Goal: Task Accomplishment & Management: Use online tool/utility

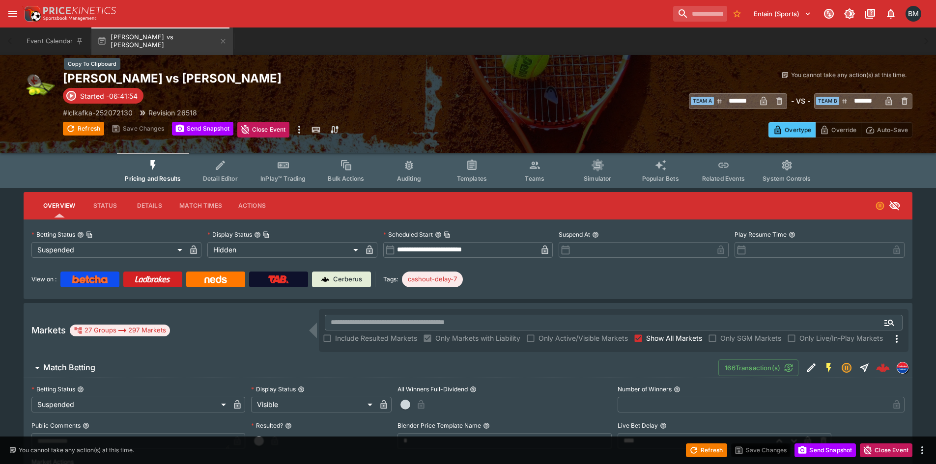
click at [205, 76] on h2 "[PERSON_NAME] vs [PERSON_NAME]" at bounding box center [275, 78] width 425 height 15
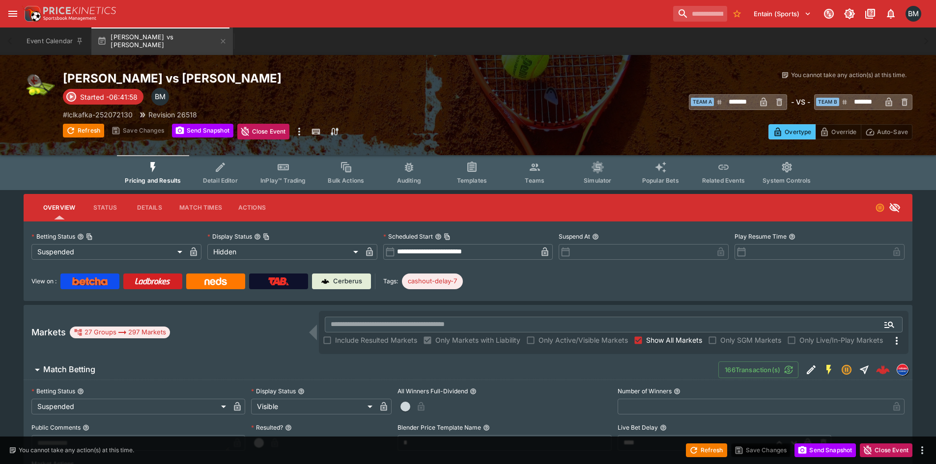
click at [142, 216] on button "Details" at bounding box center [149, 208] width 44 height 24
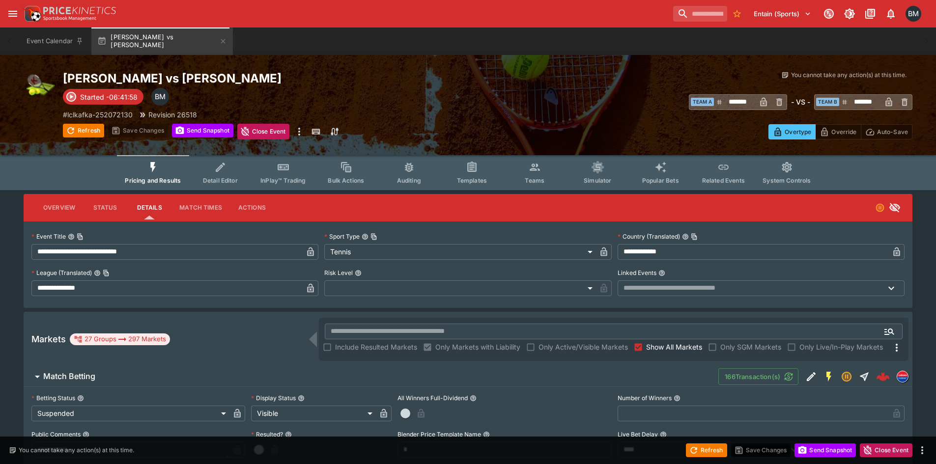
click at [51, 203] on button "Overview" at bounding box center [59, 208] width 48 height 24
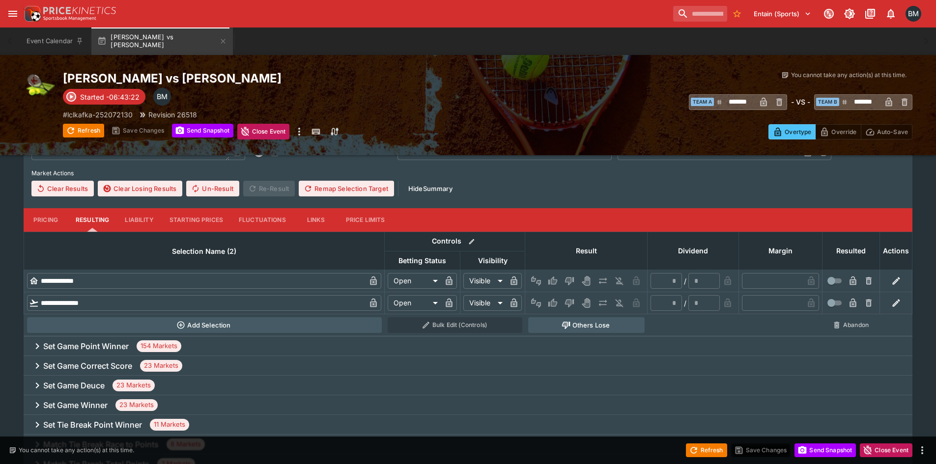
scroll to position [295, 0]
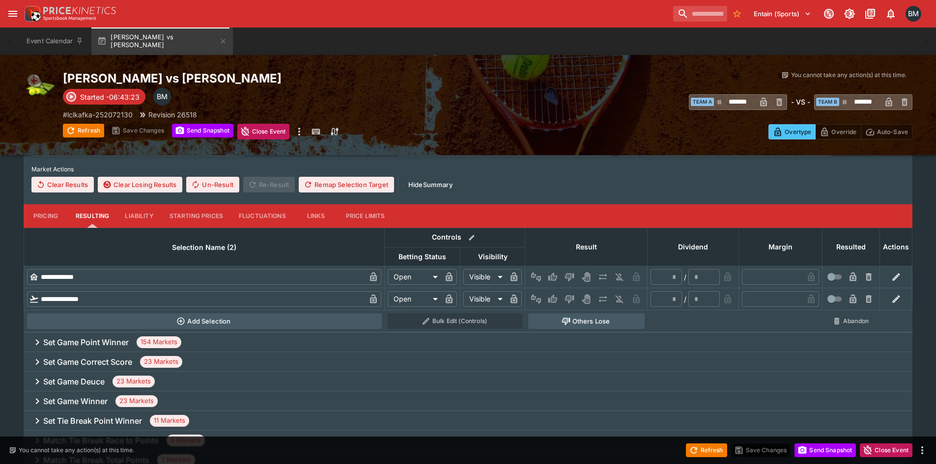
click at [40, 218] on button "Pricing" at bounding box center [46, 216] width 44 height 24
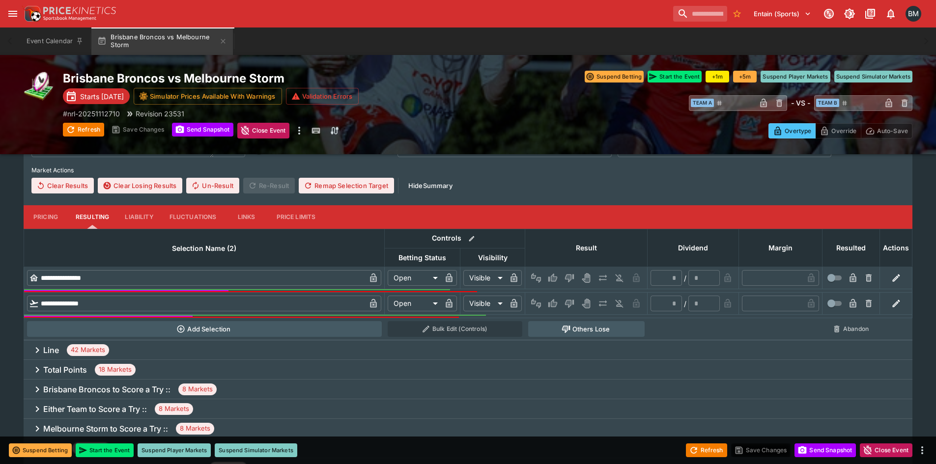
scroll to position [295, 0]
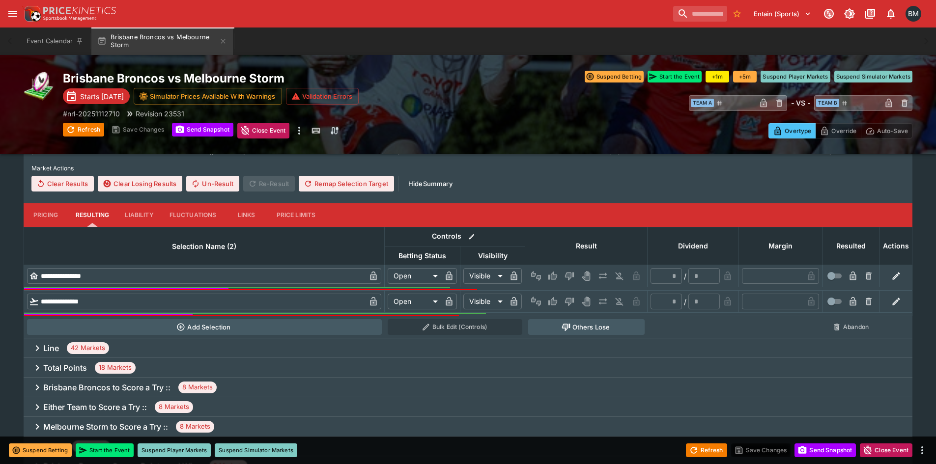
click at [35, 211] on button "Pricing" at bounding box center [46, 215] width 44 height 24
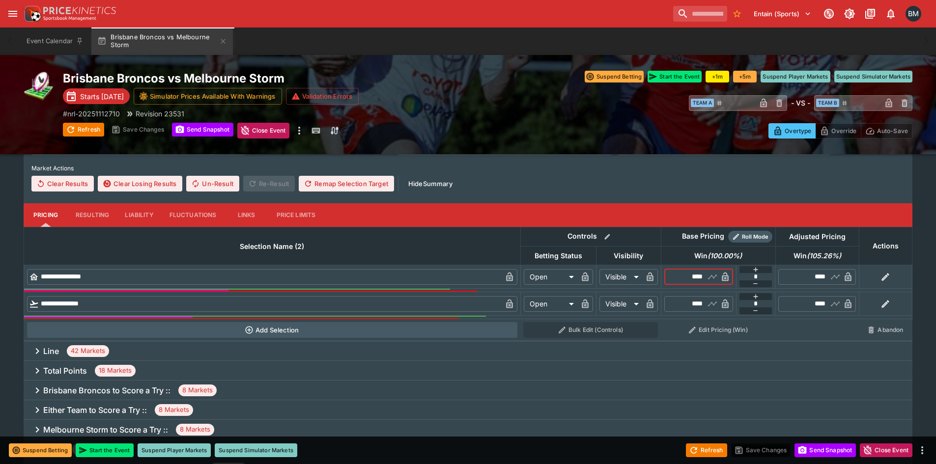
click at [702, 278] on input "****" at bounding box center [690, 277] width 28 height 16
type input "****"
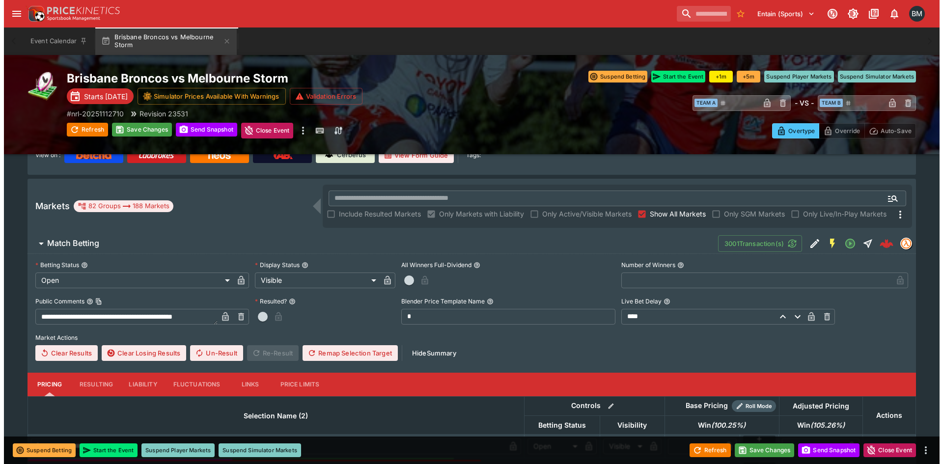
scroll to position [0, 0]
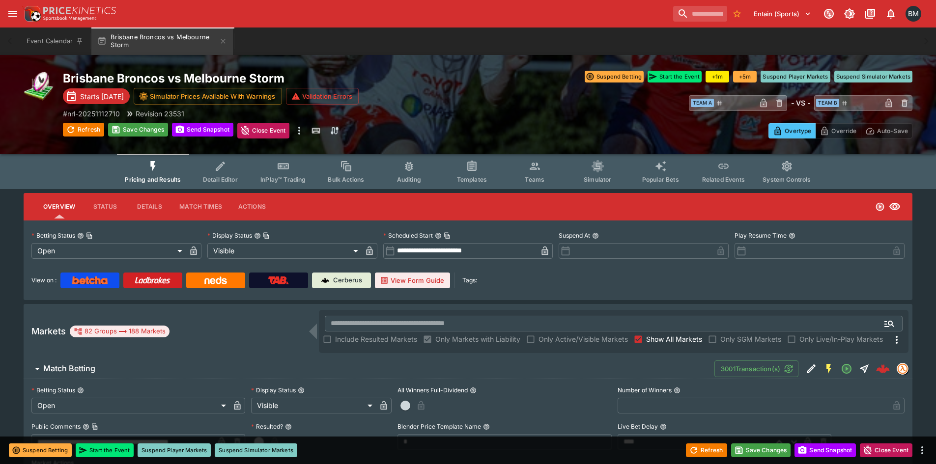
type input "****"
click at [301, 182] on span "InPlay™ Trading" at bounding box center [282, 179] width 45 height 7
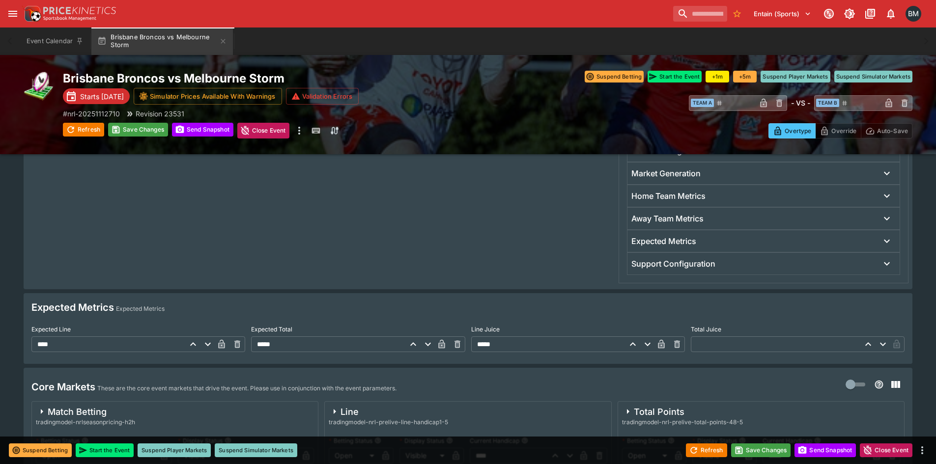
scroll to position [442, 0]
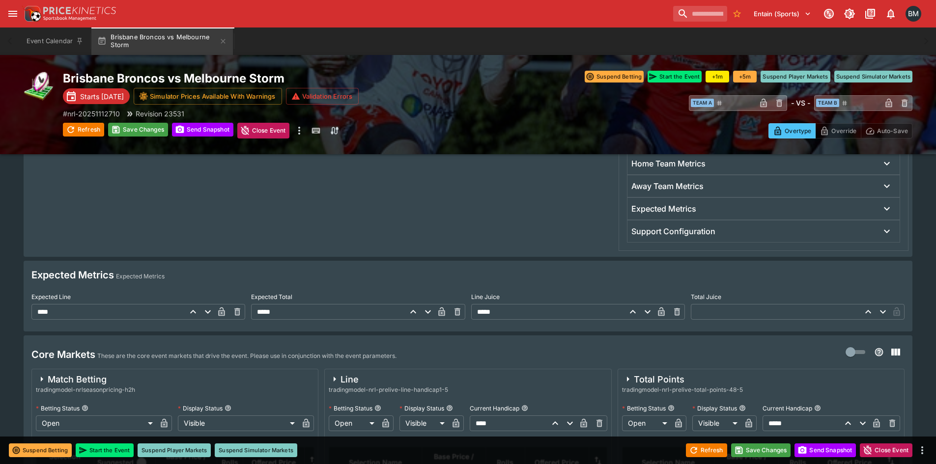
click at [566, 316] on input "*****" at bounding box center [547, 312] width 153 height 16
type input "****"
click at [553, 231] on div at bounding box center [320, 85] width 585 height 333
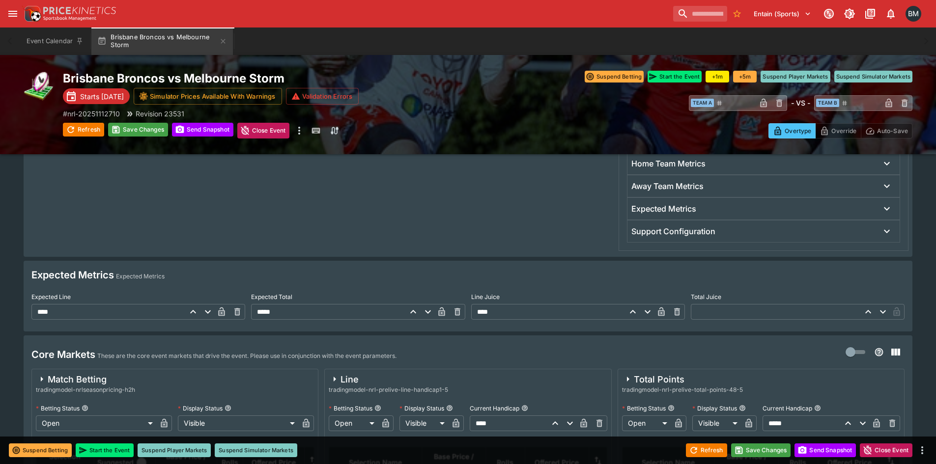
click at [755, 457] on div "Refresh Save Changes Send Snapshot Close Event" at bounding box center [468, 451] width 936 height 28
click at [761, 450] on button "Save Changes" at bounding box center [761, 451] width 60 height 14
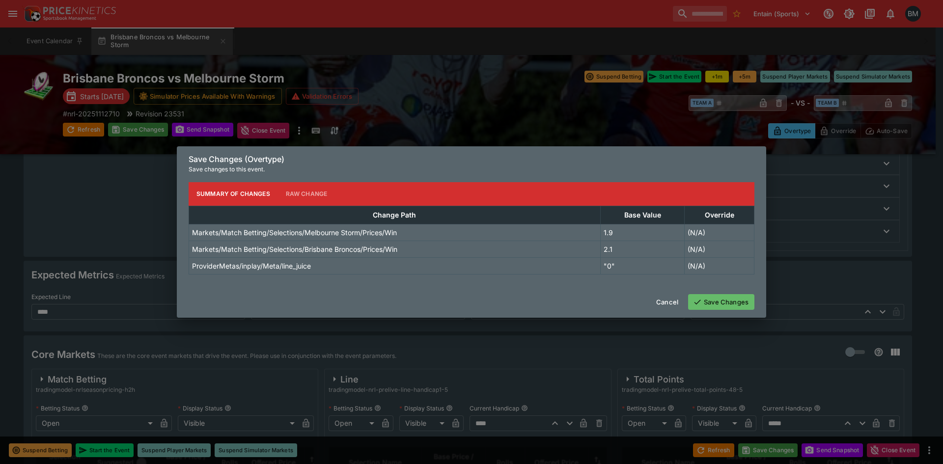
click at [732, 294] on button "Save Changes" at bounding box center [721, 302] width 66 height 16
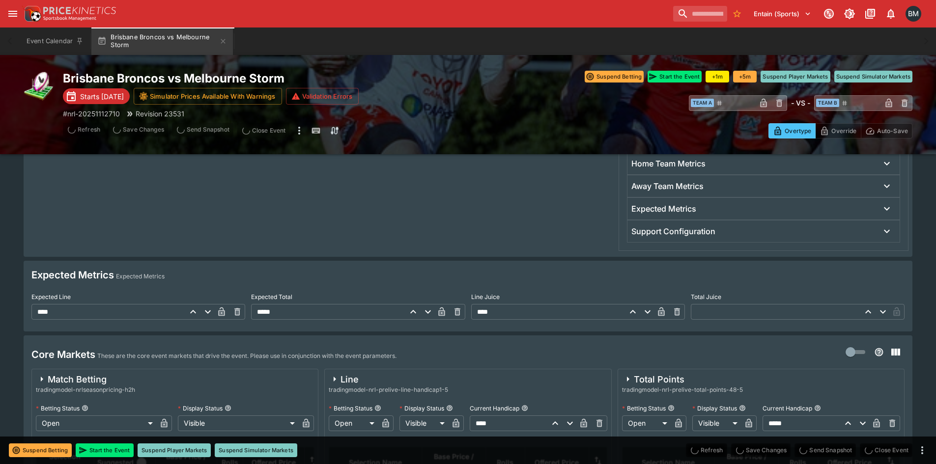
scroll to position [110, 0]
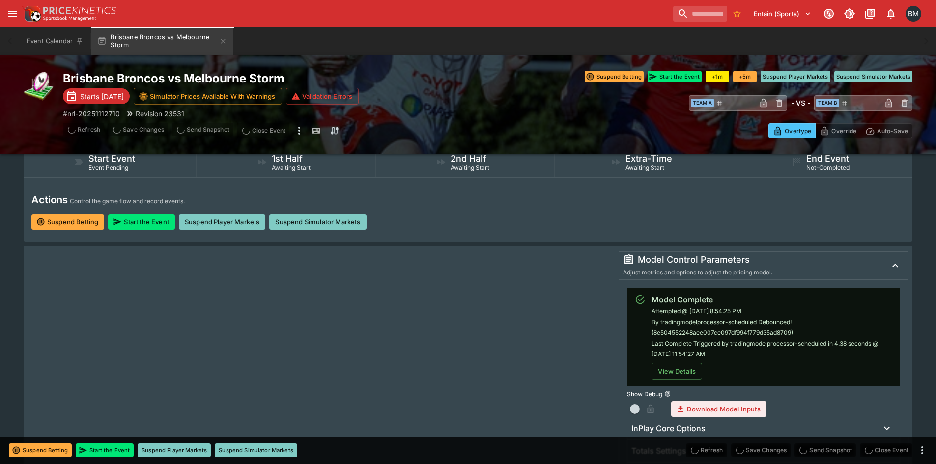
type input "****"
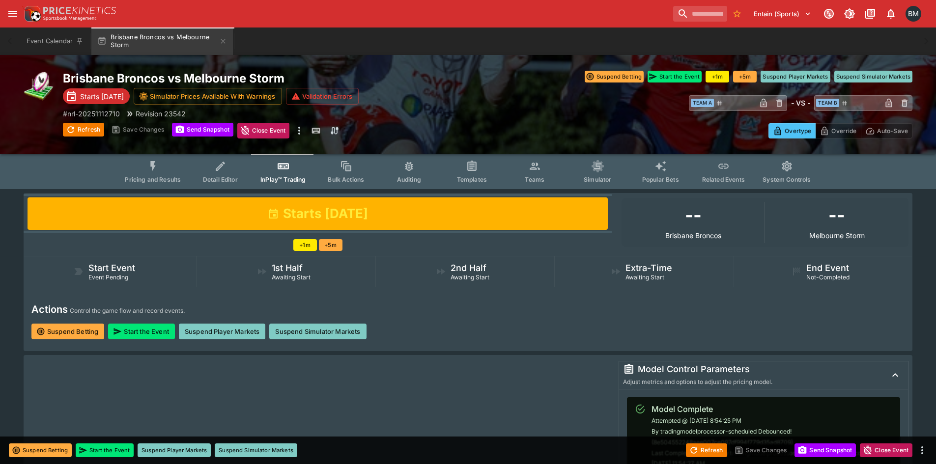
click at [161, 174] on button "Pricing and Results" at bounding box center [153, 171] width 72 height 35
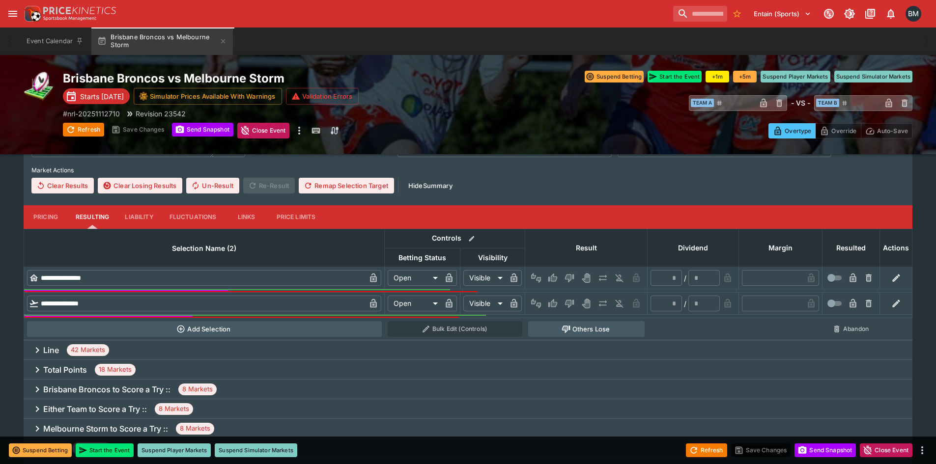
scroll to position [295, 0]
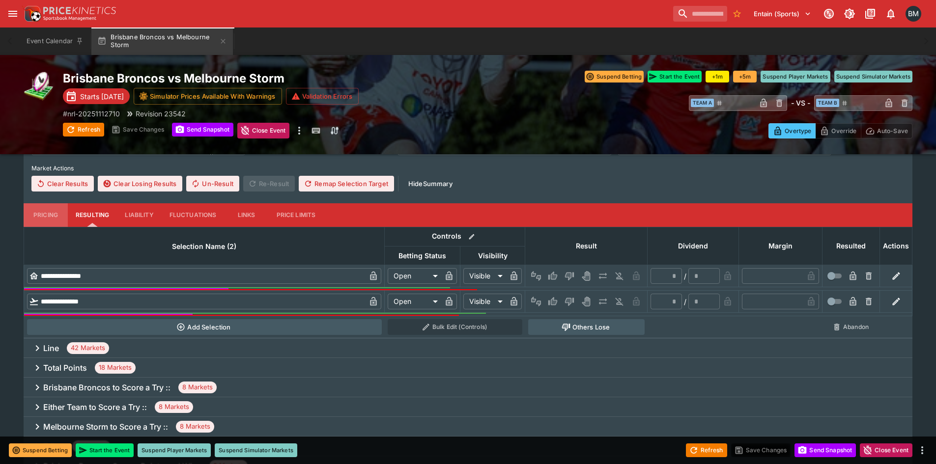
click at [44, 220] on button "Pricing" at bounding box center [46, 215] width 44 height 24
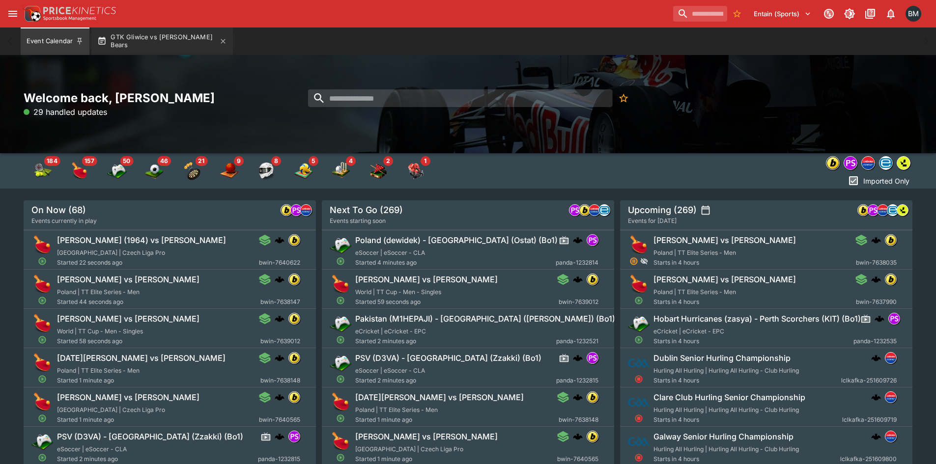
click at [139, 36] on button "GTK Gliwice vs [PERSON_NAME] Bears" at bounding box center [162, 42] width 142 height 28
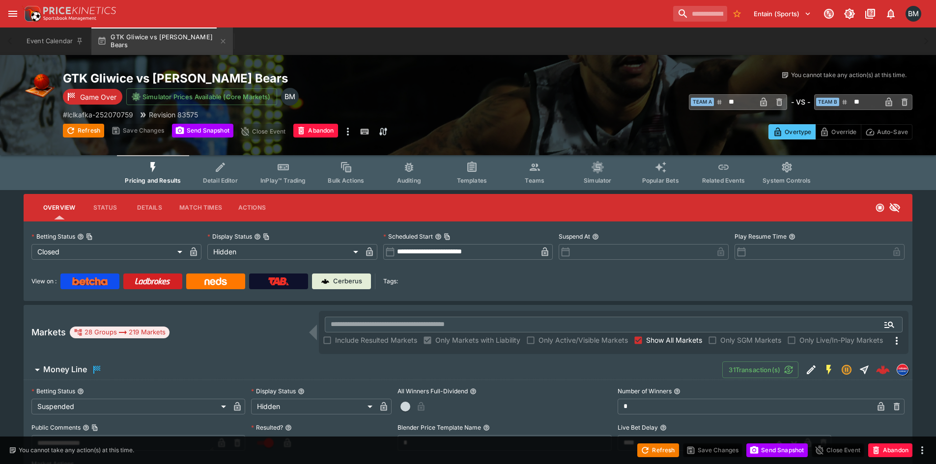
click at [678, 344] on span "Show All Markets" at bounding box center [674, 340] width 56 height 10
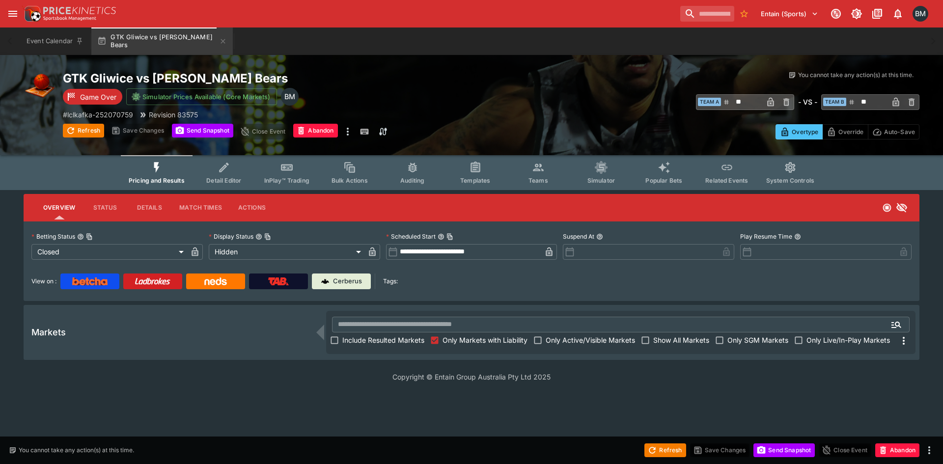
click at [367, 346] on label "Include Resulted Markets" at bounding box center [376, 341] width 98 height 16
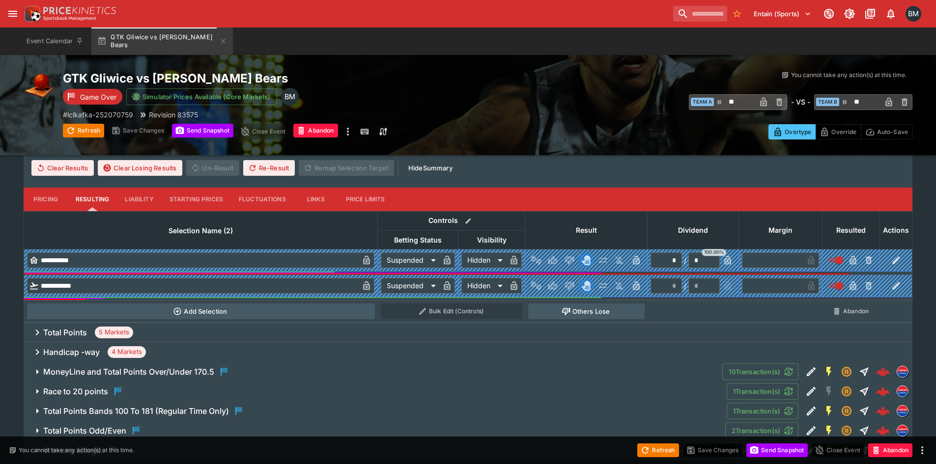
scroll to position [341, 0]
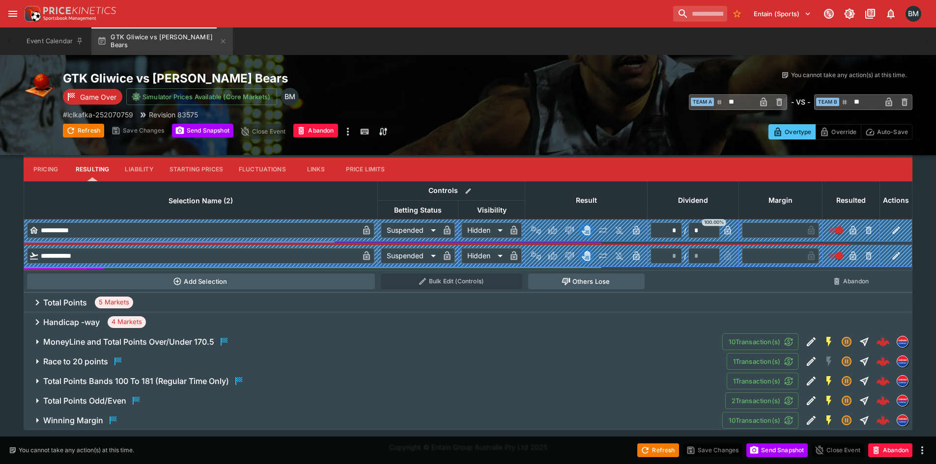
click at [205, 316] on div "Handicap -way 4 Markets" at bounding box center [468, 322] width 889 height 20
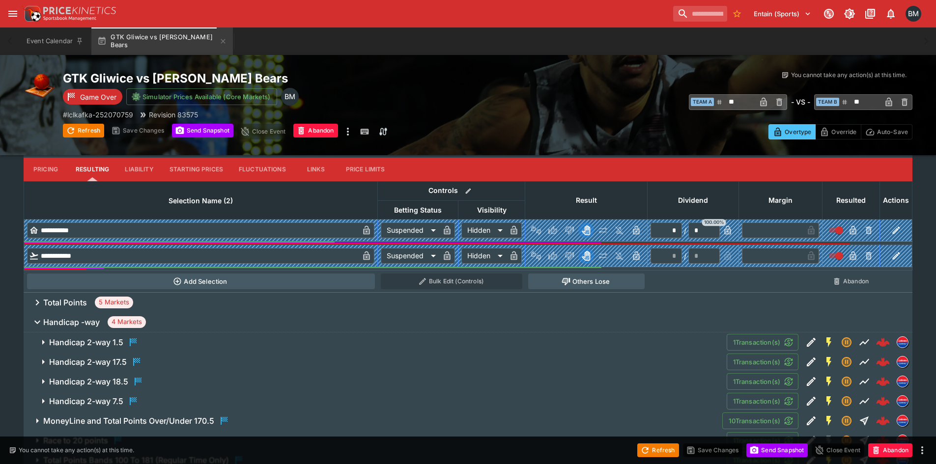
click at [210, 318] on span "Handicap -way 4 Markets" at bounding box center [473, 322] width 861 height 12
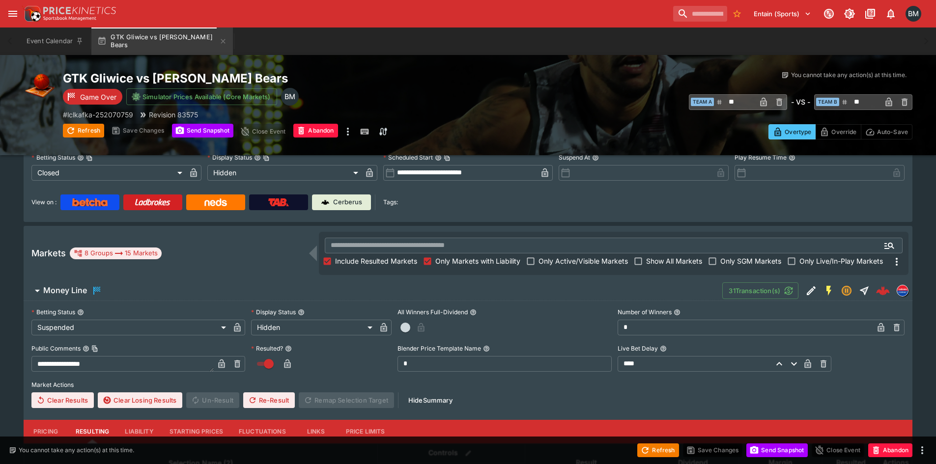
scroll to position [0, 0]
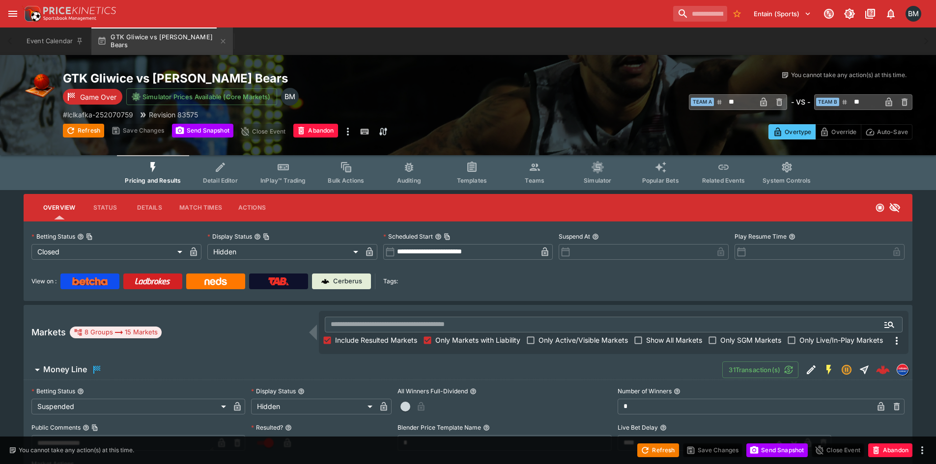
click at [152, 213] on button "Details" at bounding box center [149, 208] width 44 height 24
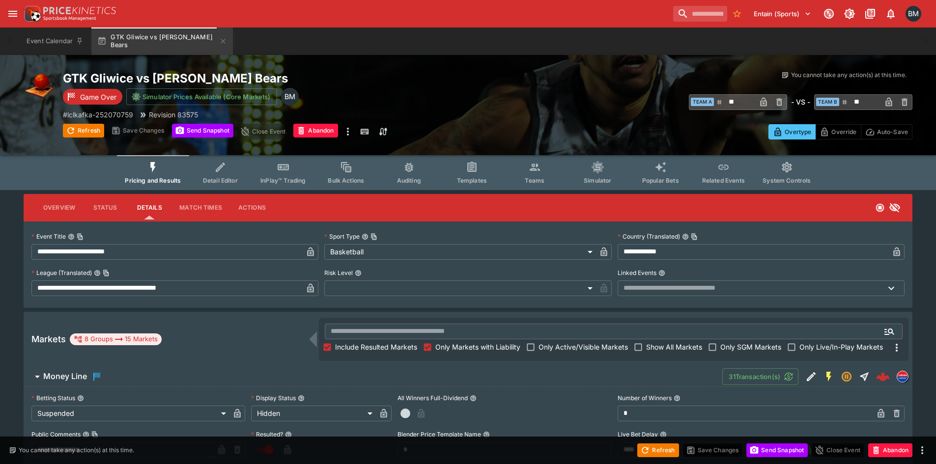
click at [50, 207] on button "Overview" at bounding box center [59, 208] width 48 height 24
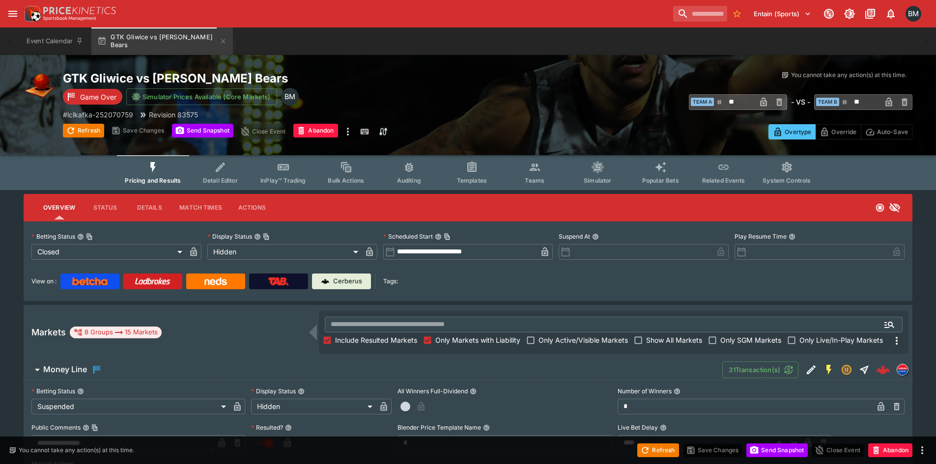
click at [179, 77] on h2 "GTK Gliwice vs [PERSON_NAME] Bears" at bounding box center [275, 78] width 425 height 15
click at [351, 276] on link "Cerberus" at bounding box center [341, 282] width 59 height 16
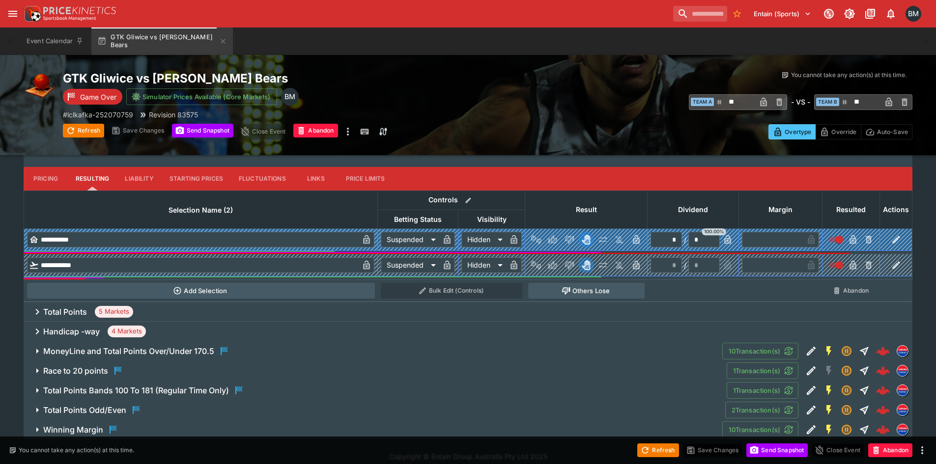
scroll to position [341, 0]
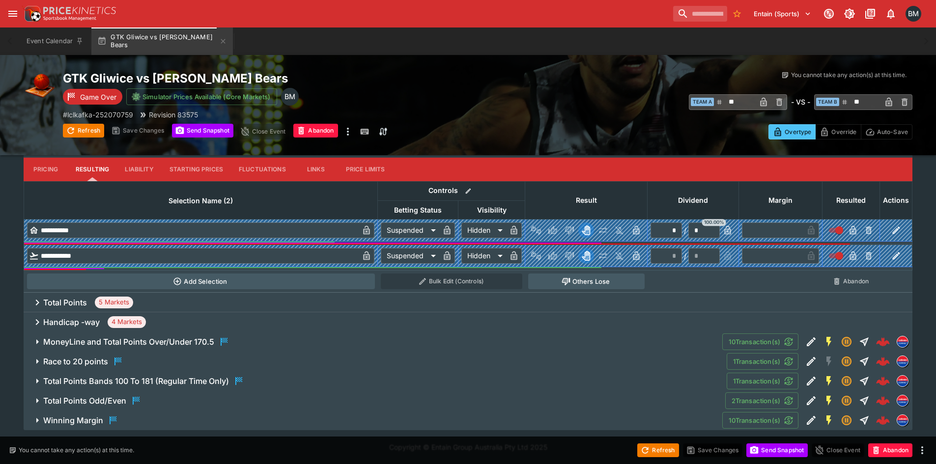
click at [191, 300] on div "Total Points 5 Markets" at bounding box center [468, 303] width 889 height 20
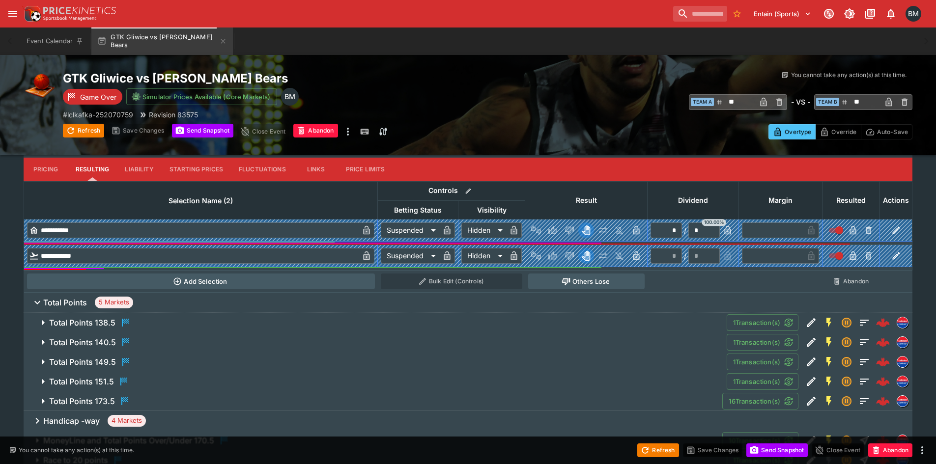
click at [191, 300] on span "Total Points 5 Markets" at bounding box center [473, 303] width 861 height 12
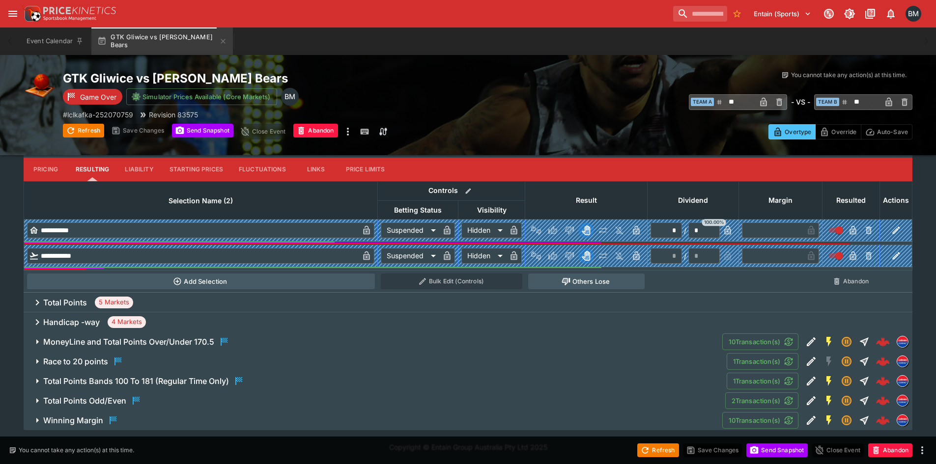
click at [200, 318] on div "Handicap -way 4 Markets" at bounding box center [468, 322] width 889 height 20
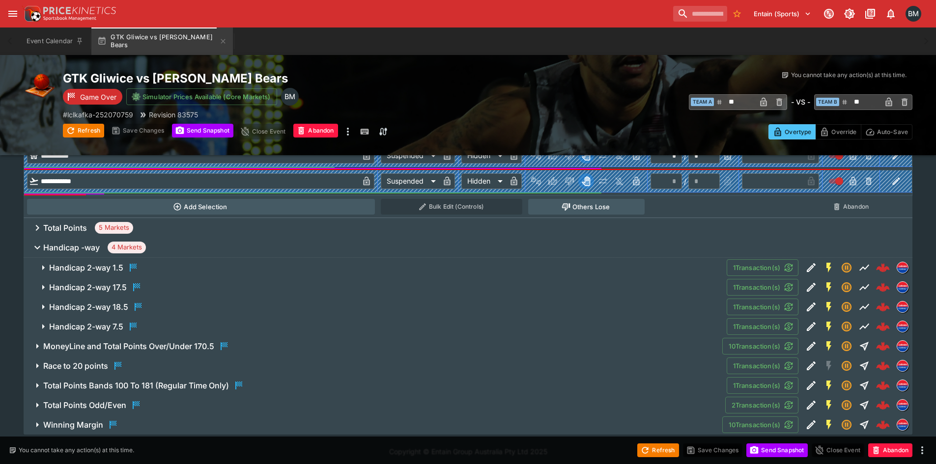
scroll to position [421, 0]
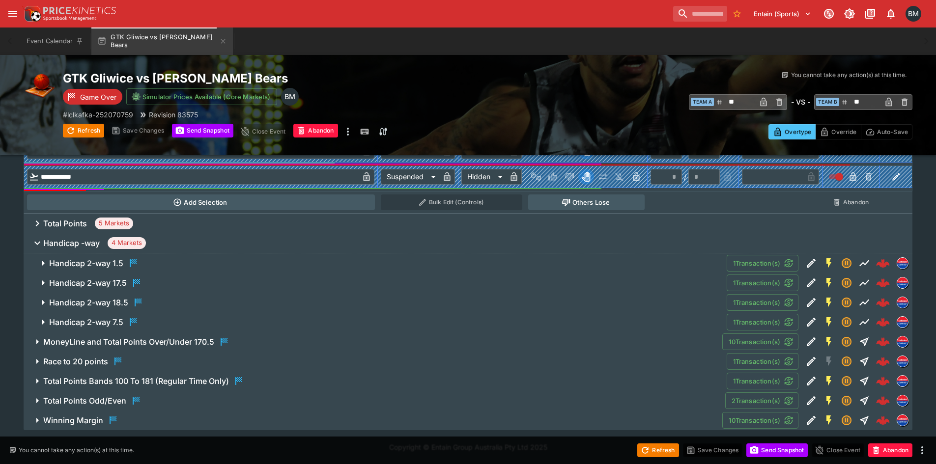
click at [253, 344] on span "MoneyLine and Total Points Over/Under 170.5" at bounding box center [378, 342] width 671 height 12
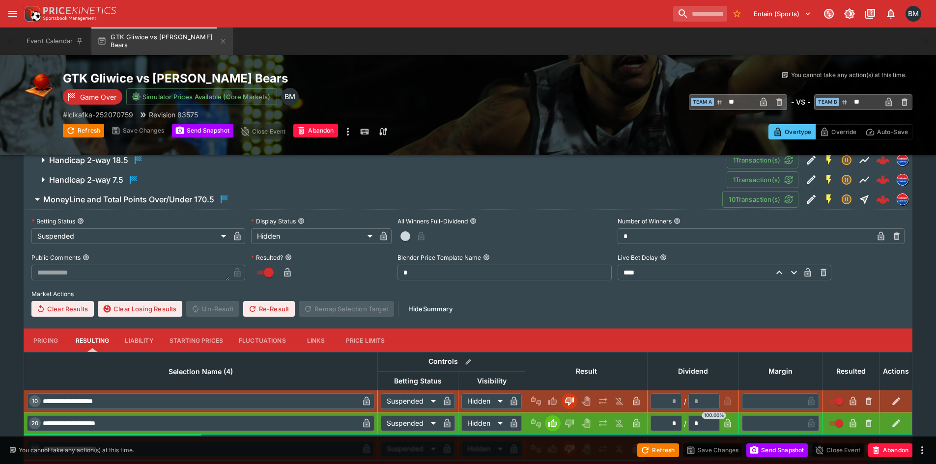
click at [258, 197] on span "MoneyLine and Total Points Over/Under 170.5" at bounding box center [378, 200] width 671 height 12
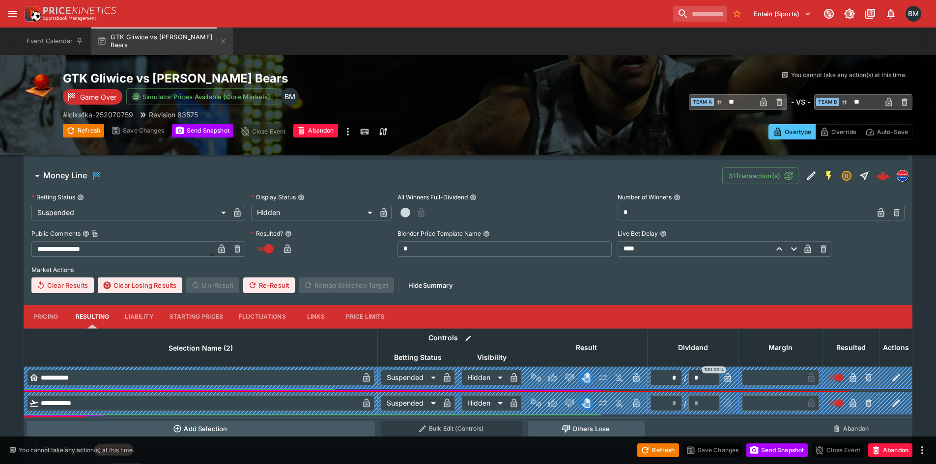
scroll to position [77, 0]
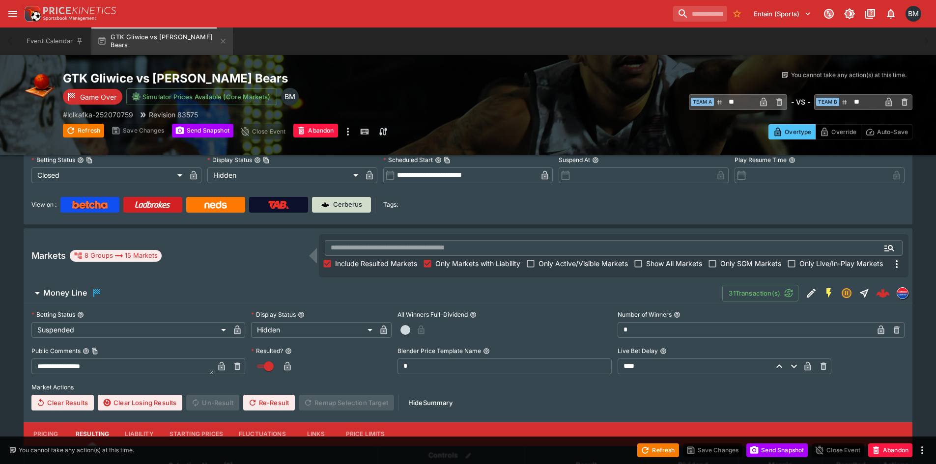
click at [349, 203] on p "Cerberus" at bounding box center [347, 205] width 29 height 10
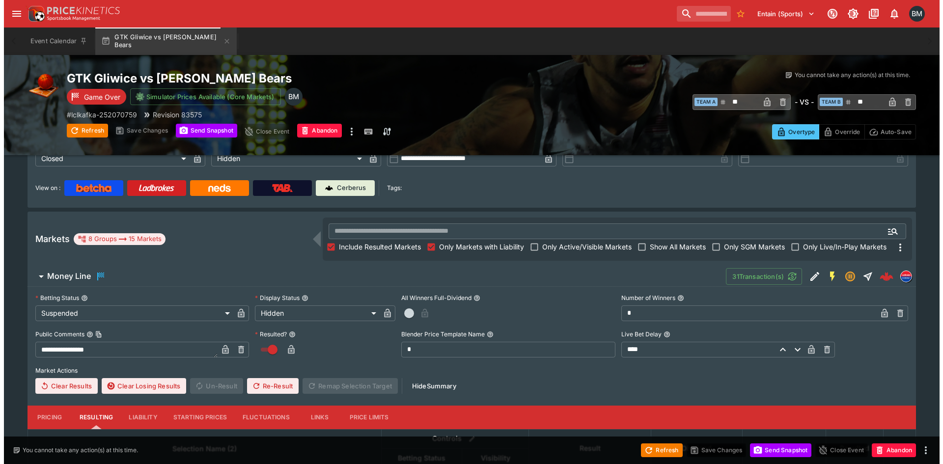
scroll to position [28, 0]
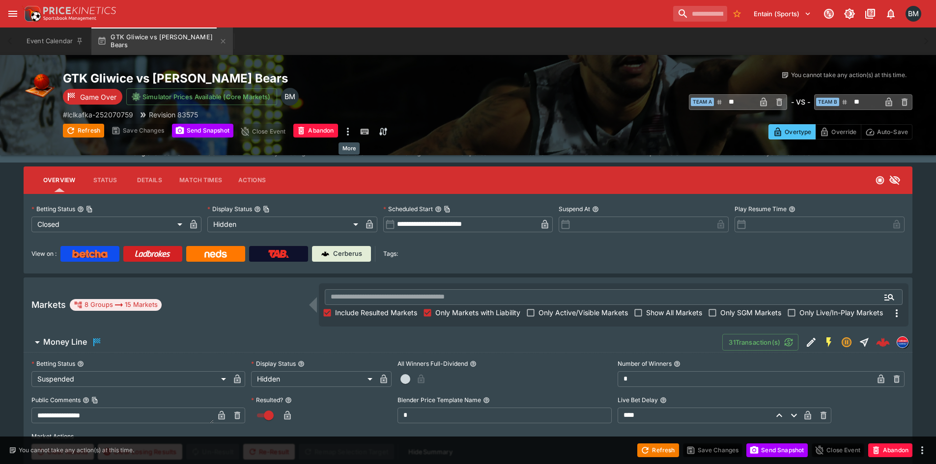
click at [353, 130] on icon "more" at bounding box center [348, 132] width 12 height 12
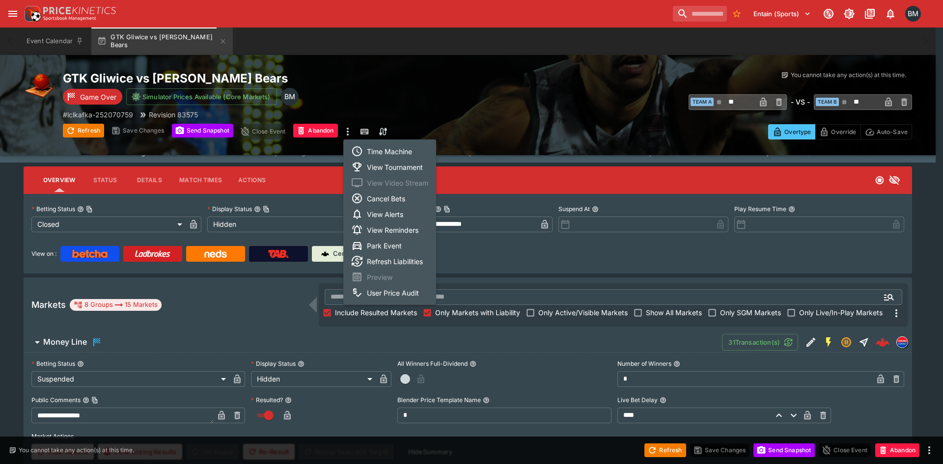
click at [373, 151] on li "Time Machine" at bounding box center [389, 151] width 93 height 16
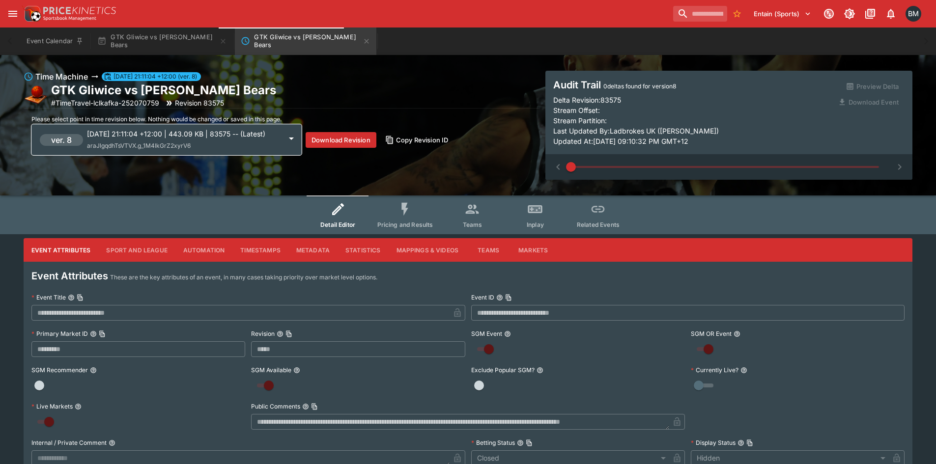
click at [385, 203] on button "Pricing and Results" at bounding box center [405, 215] width 72 height 39
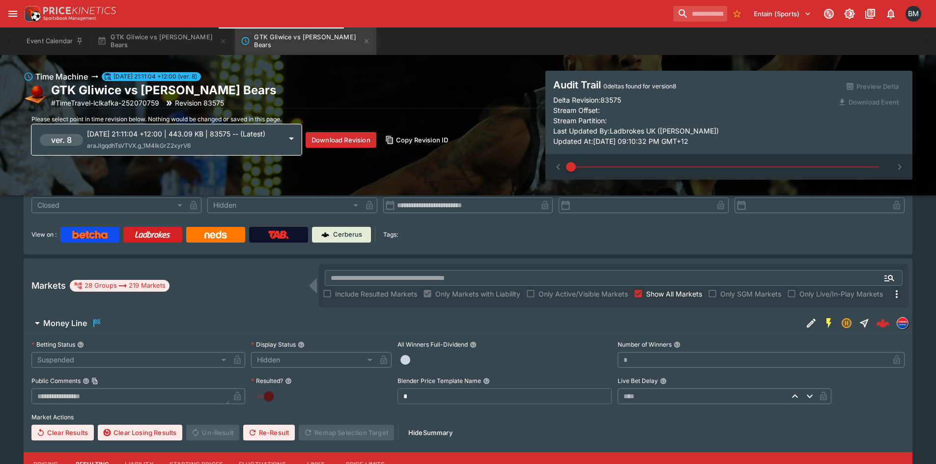
scroll to position [246, 0]
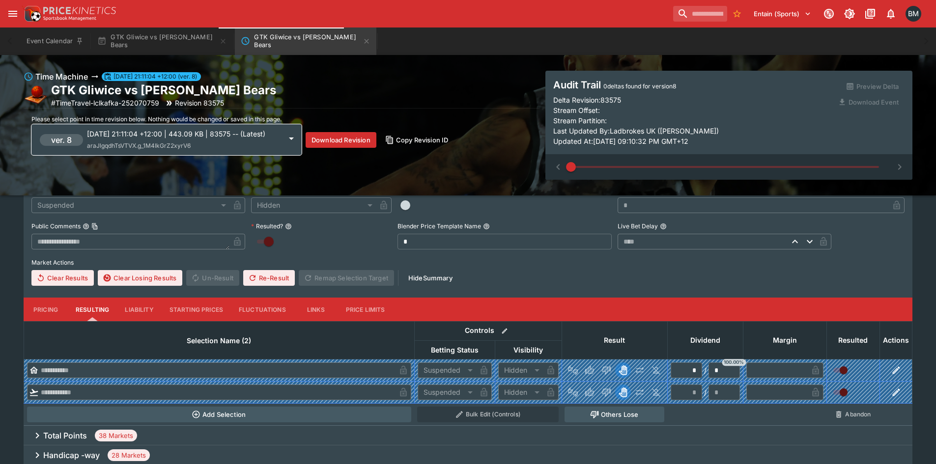
click at [180, 120] on span "Please select point in time revision below. Nothing would be changed or saved i…" at bounding box center [156, 118] width 250 height 7
click at [183, 127] on div "ver. 8 2025-09-01 21:11:04 +12:00 | 443.09 KB | 83575 -- (Latest) araJlgqdhTsVT…" at bounding box center [166, 139] width 270 height 31
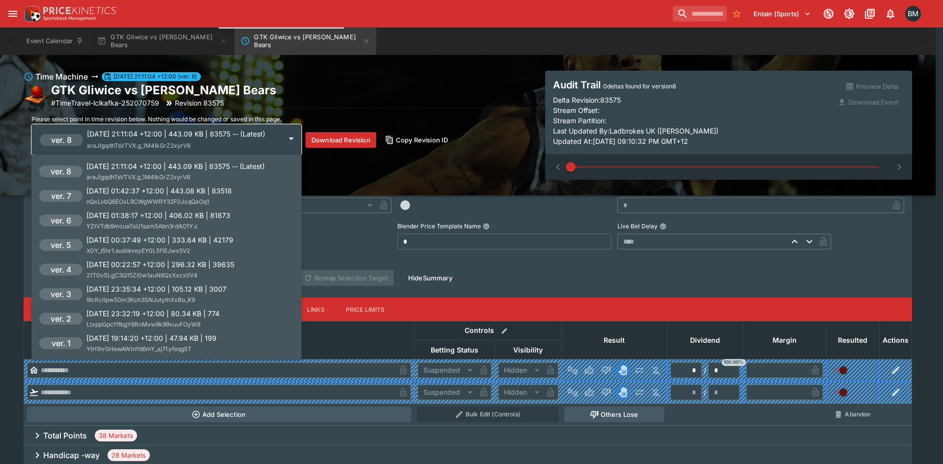
click at [184, 186] on p "[DATE] 01:42:37 +12:00 | 443.08 KB | 83518" at bounding box center [158, 191] width 145 height 10
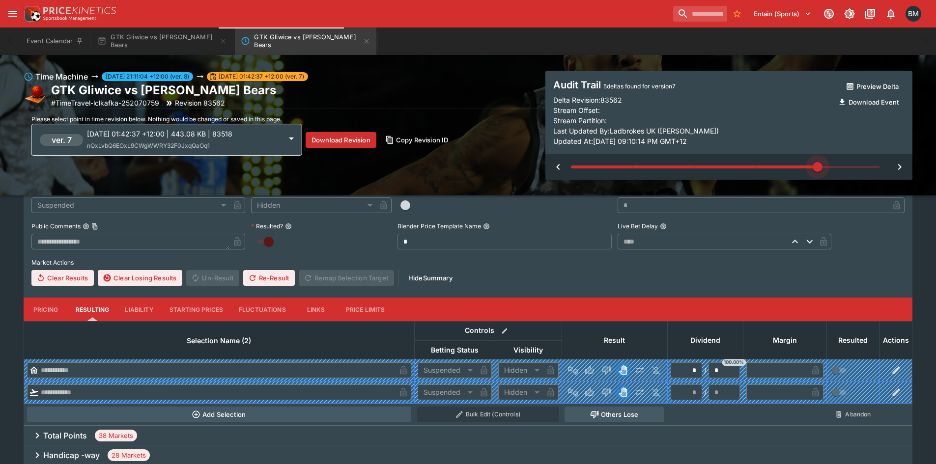
type input "*"
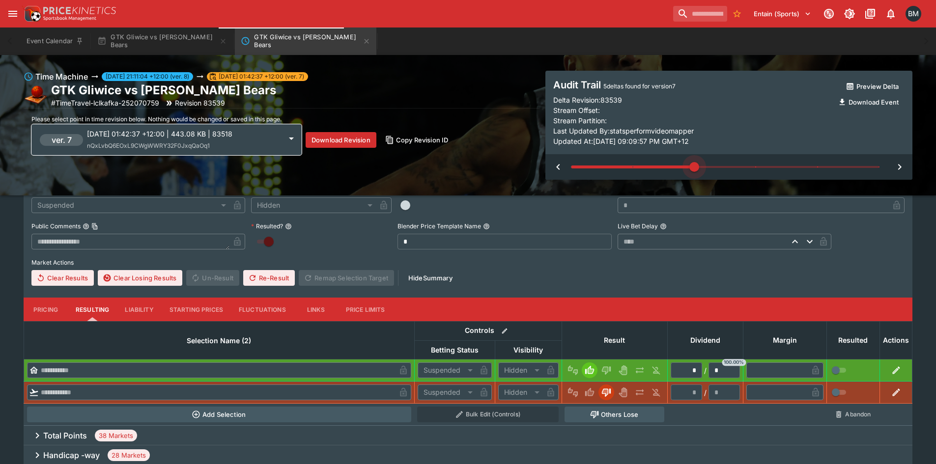
drag, startPoint x: 565, startPoint y: 168, endPoint x: 679, endPoint y: 175, distance: 113.7
click at [679, 175] on div at bounding box center [728, 167] width 367 height 26
click at [363, 41] on icon "GTK Gliwice vs Bakken Bears" at bounding box center [367, 41] width 8 height 8
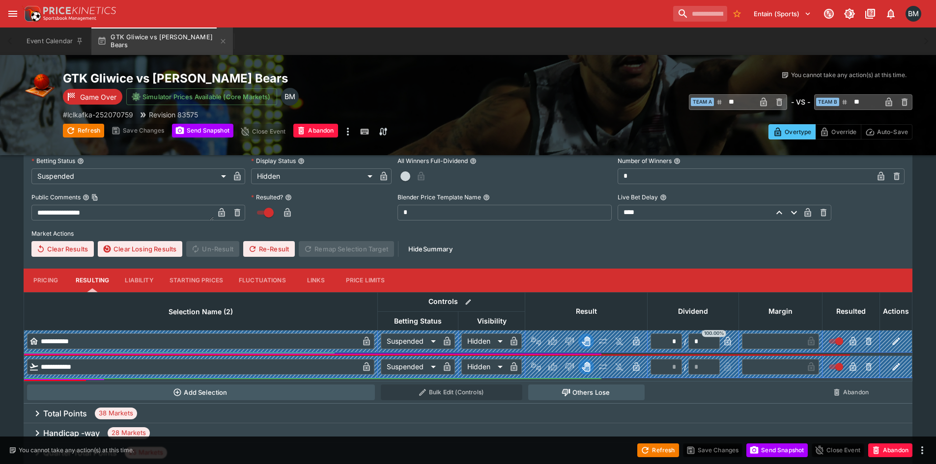
scroll to position [295, 0]
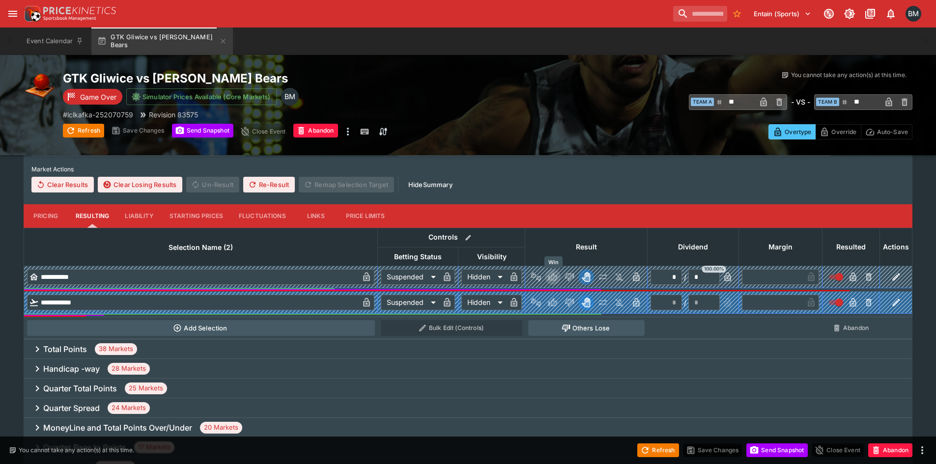
click at [557, 277] on icon "Win" at bounding box center [554, 277] width 5 height 6
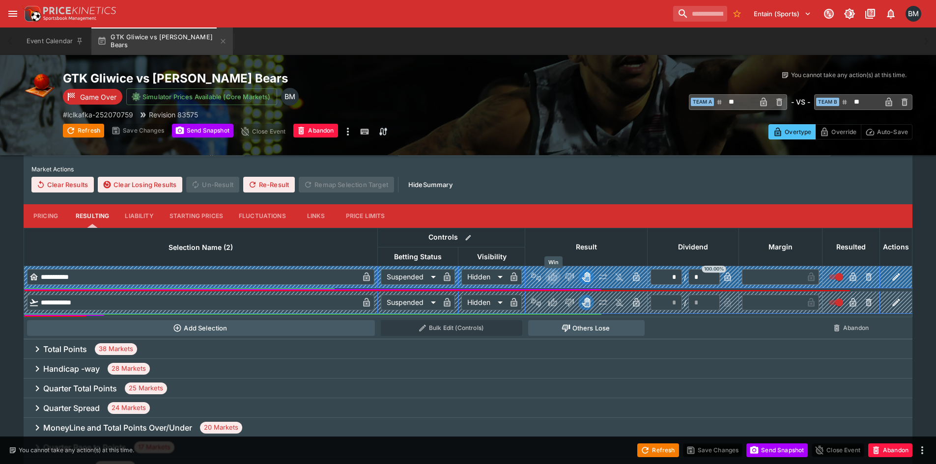
type input "*"
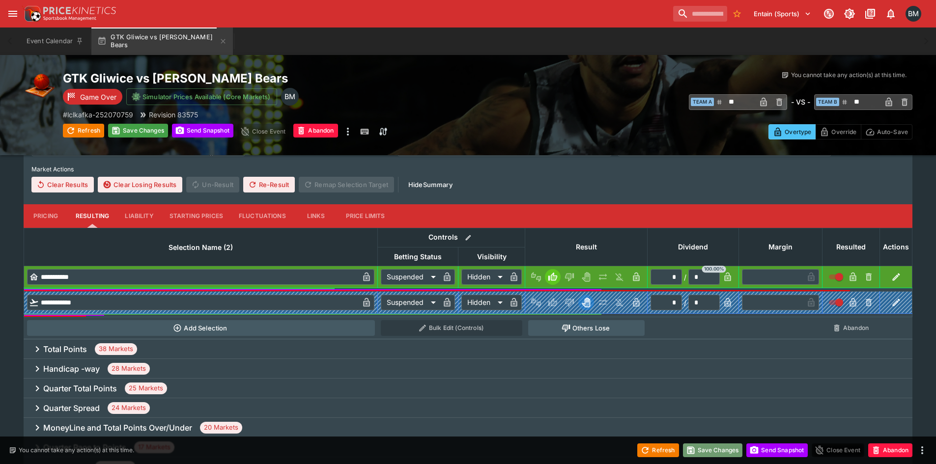
click at [701, 450] on button "Save Changes" at bounding box center [713, 451] width 60 height 14
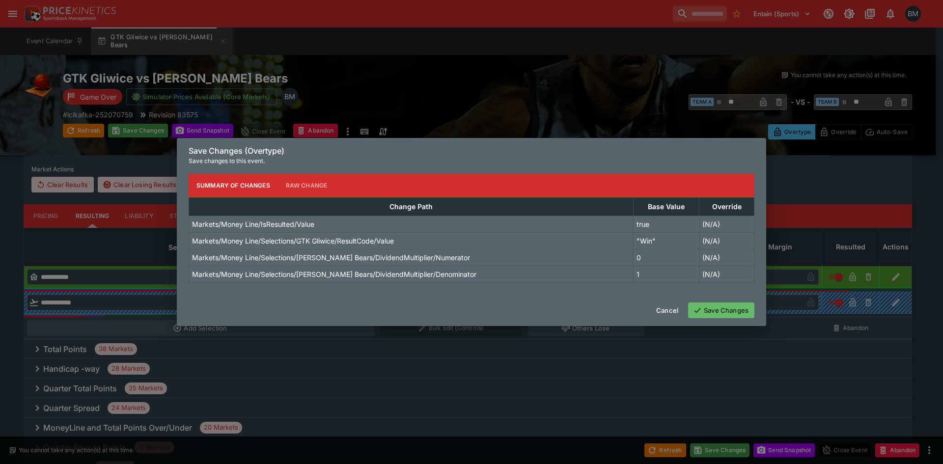
click at [722, 301] on div "Cancel Save Changes" at bounding box center [472, 310] width 590 height 31
click at [714, 310] on button "Save Changes" at bounding box center [721, 311] width 66 height 16
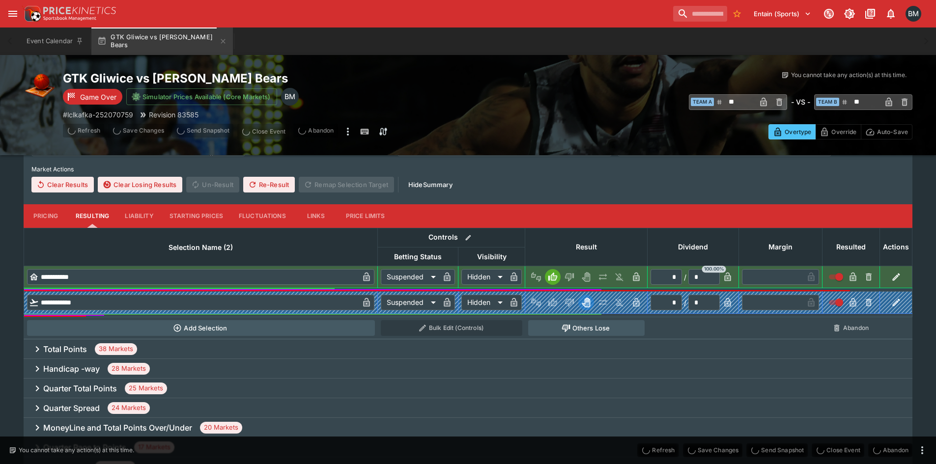
scroll to position [246, 0]
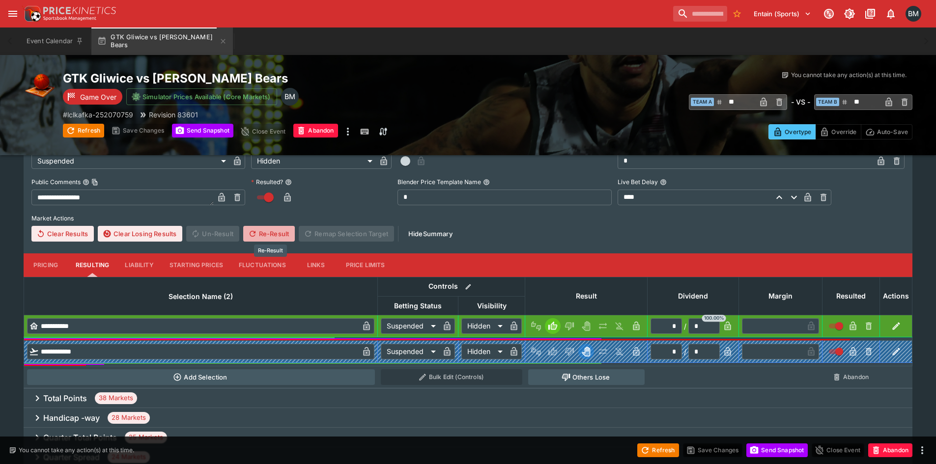
click at [268, 232] on button "Re-Result" at bounding box center [269, 234] width 52 height 16
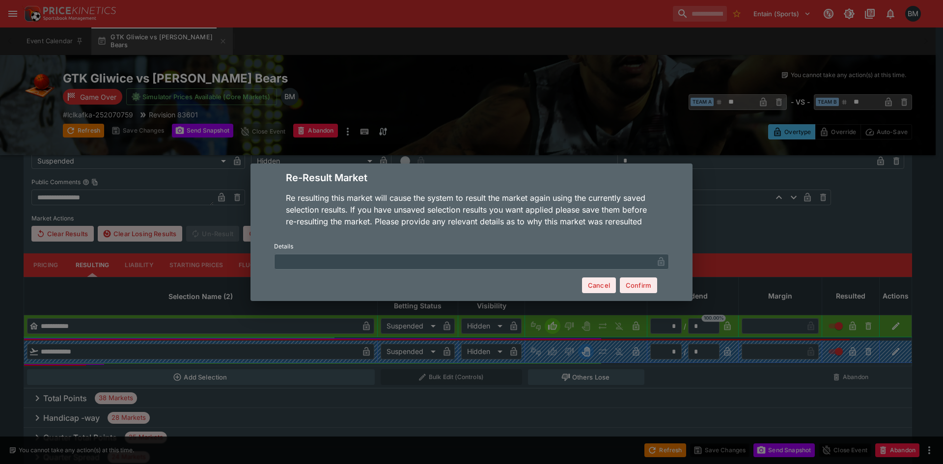
click at [391, 260] on input "text" at bounding box center [463, 262] width 379 height 16
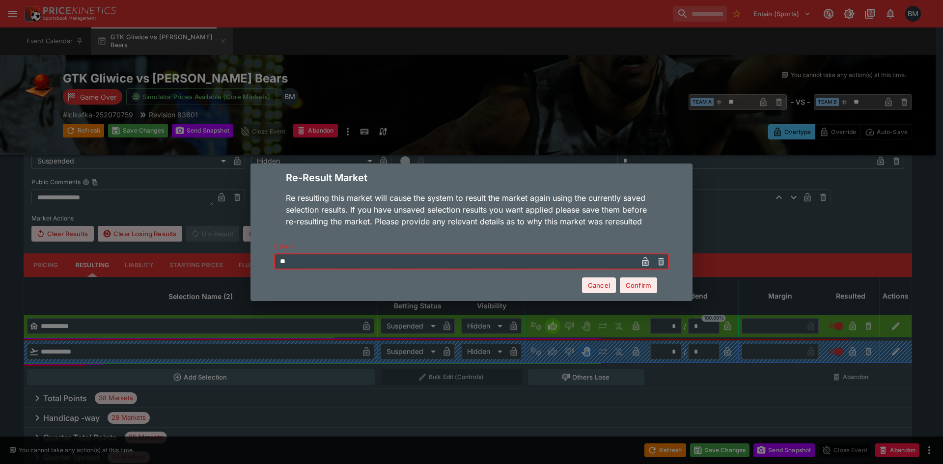
type input "*"
type input "**********"
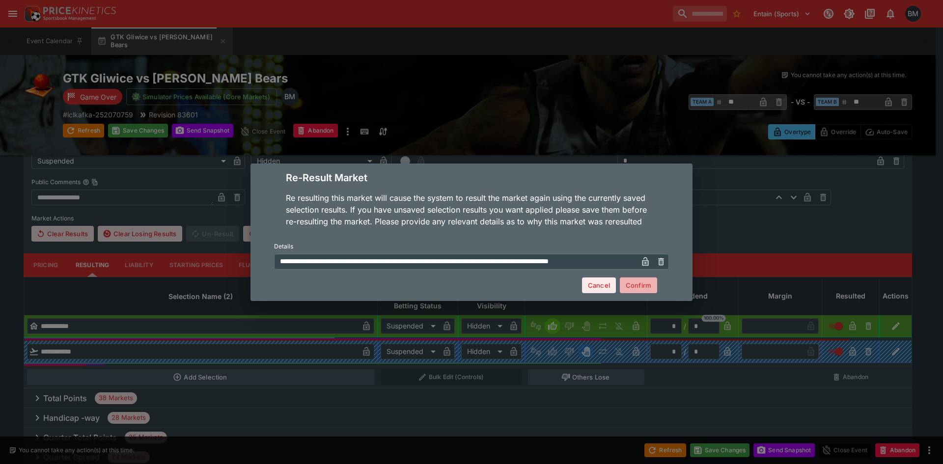
click at [647, 287] on button "Confirm" at bounding box center [638, 286] width 37 height 16
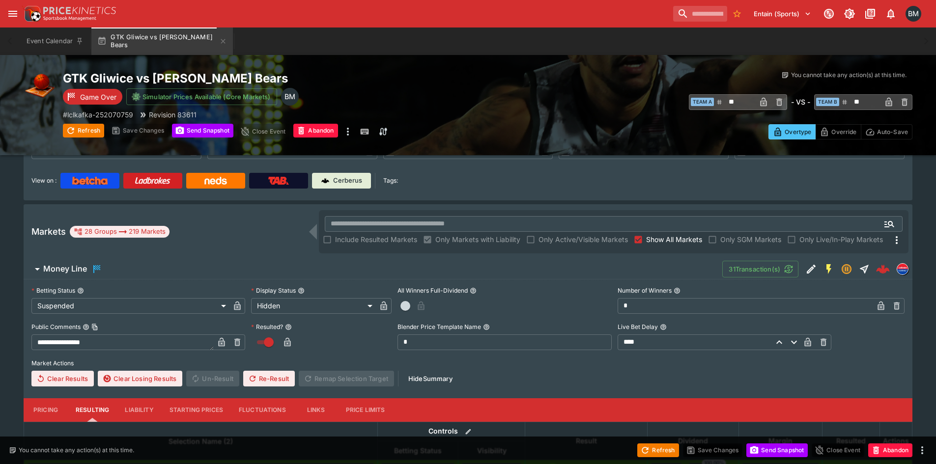
scroll to position [98, 0]
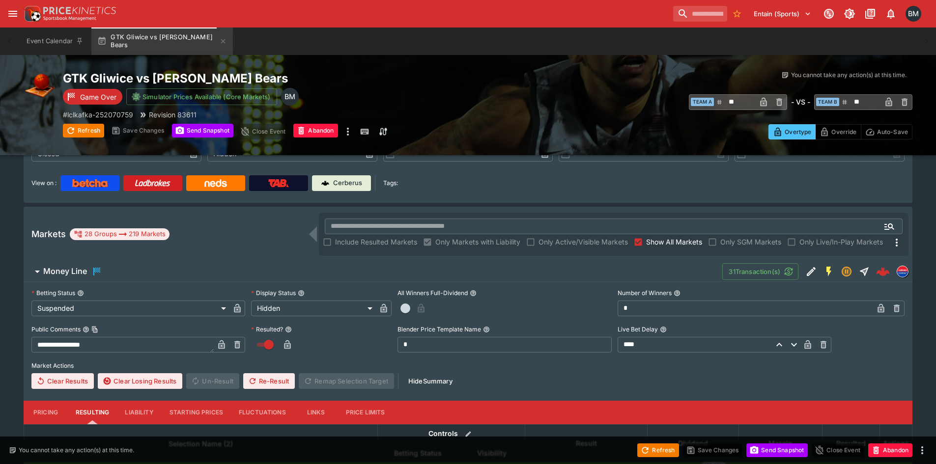
click at [152, 266] on span "Money Line" at bounding box center [378, 272] width 671 height 12
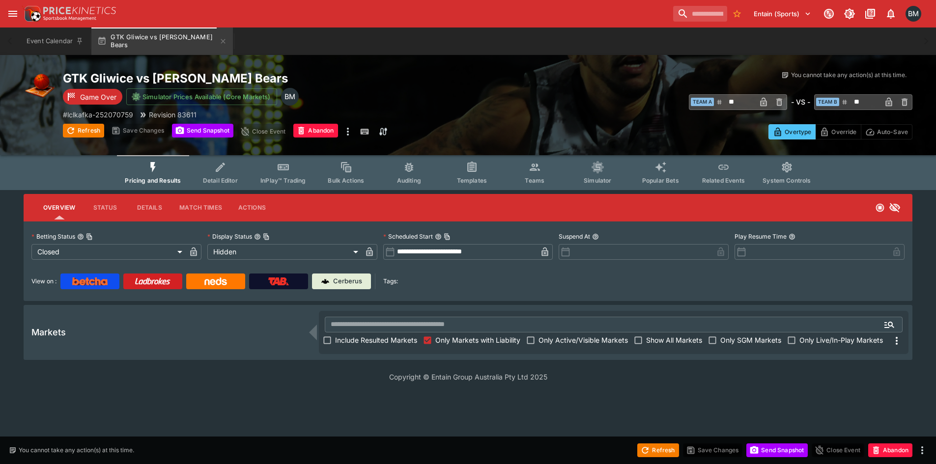
scroll to position [0, 0]
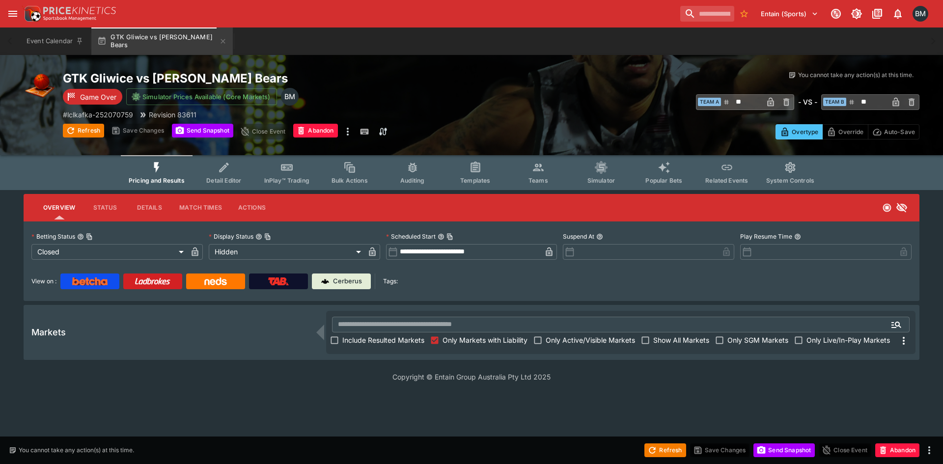
click at [384, 341] on span "Include Resulted Markets" at bounding box center [383, 340] width 82 height 10
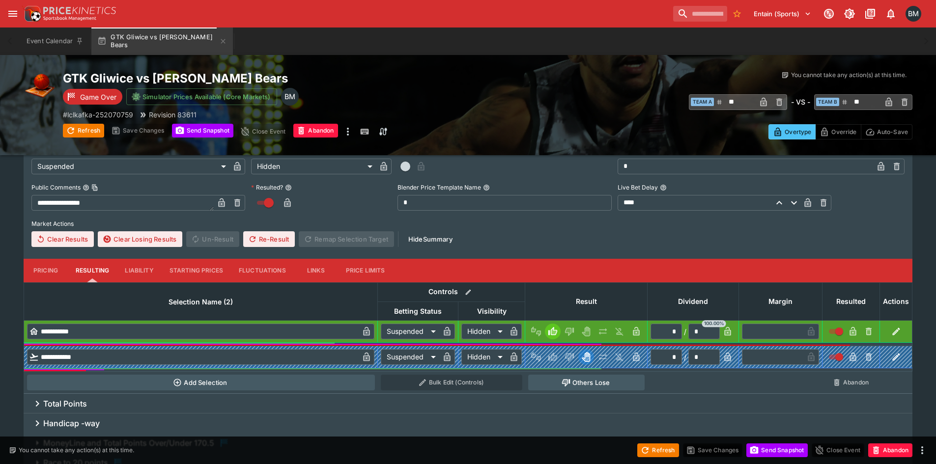
scroll to position [341, 0]
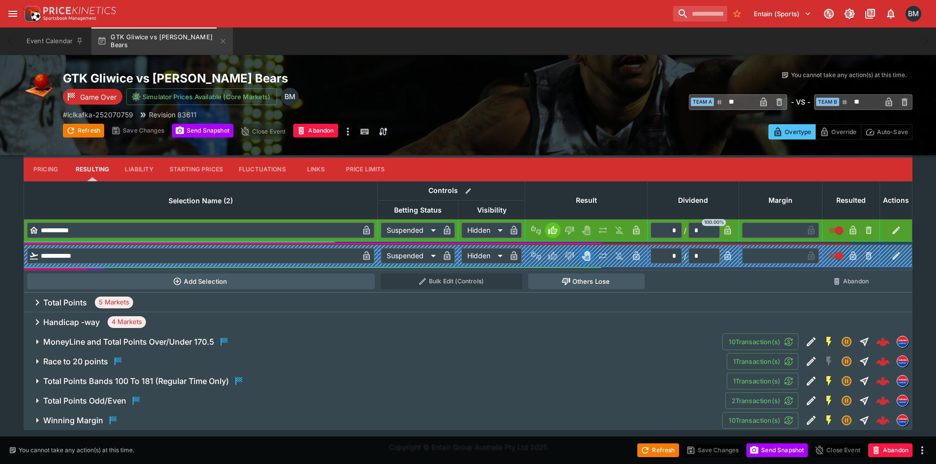
click at [252, 342] on span "MoneyLine and Total Points Over/Under 170.5" at bounding box center [378, 342] width 671 height 12
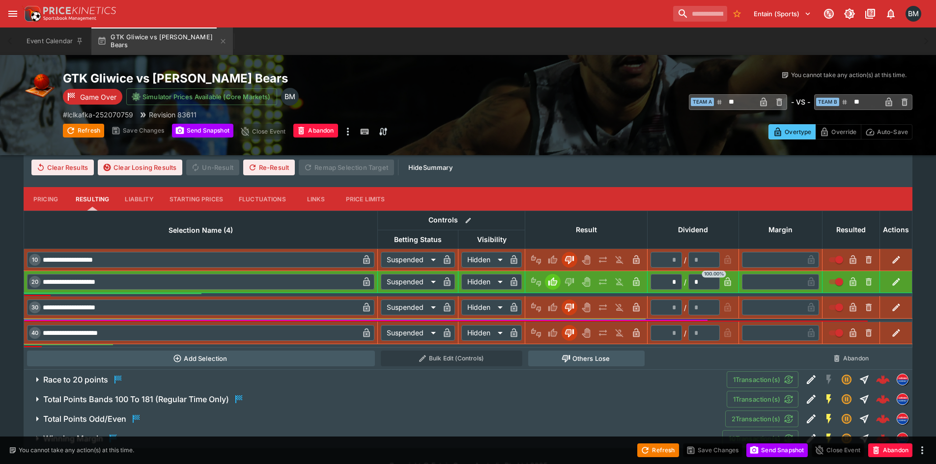
scroll to position [644, 0]
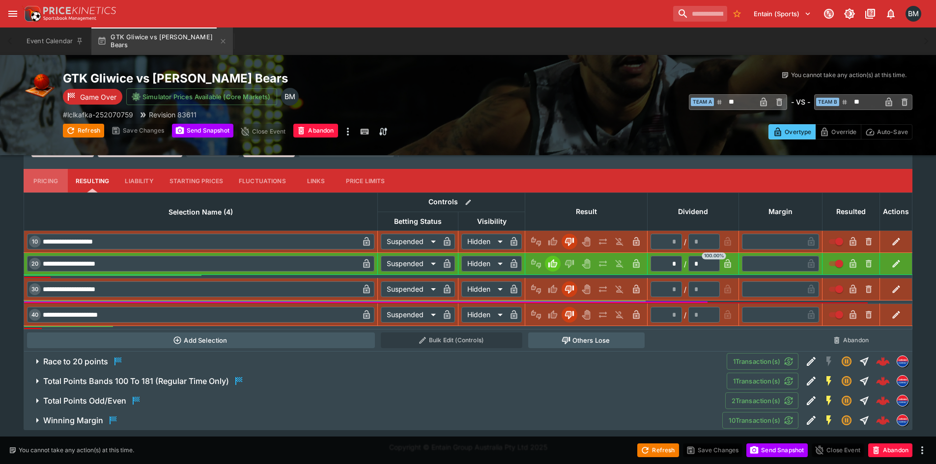
click at [51, 180] on button "Pricing" at bounding box center [46, 181] width 44 height 24
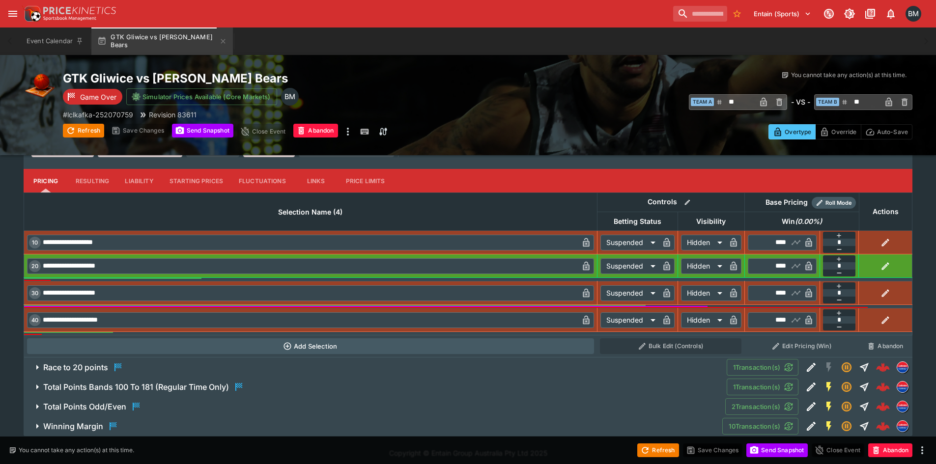
click at [91, 179] on button "Resulting" at bounding box center [92, 181] width 49 height 24
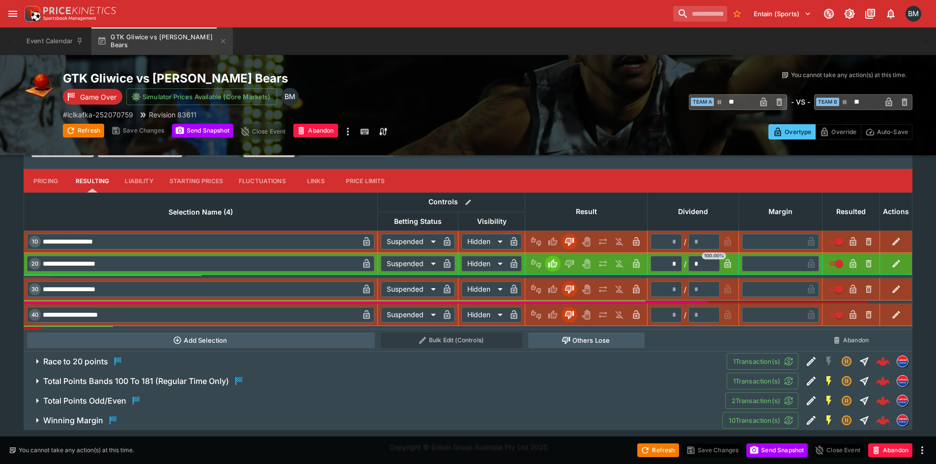
click at [54, 188] on button "Pricing" at bounding box center [46, 181] width 44 height 24
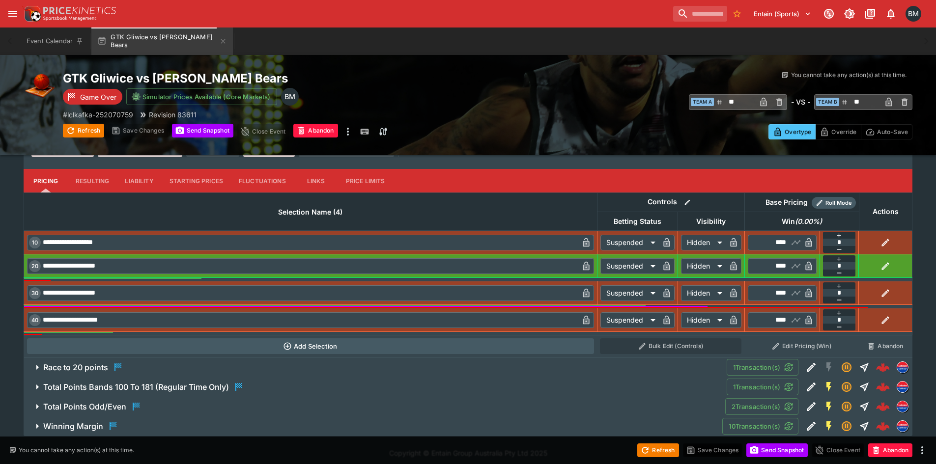
click at [99, 188] on button "Resulting" at bounding box center [92, 181] width 49 height 24
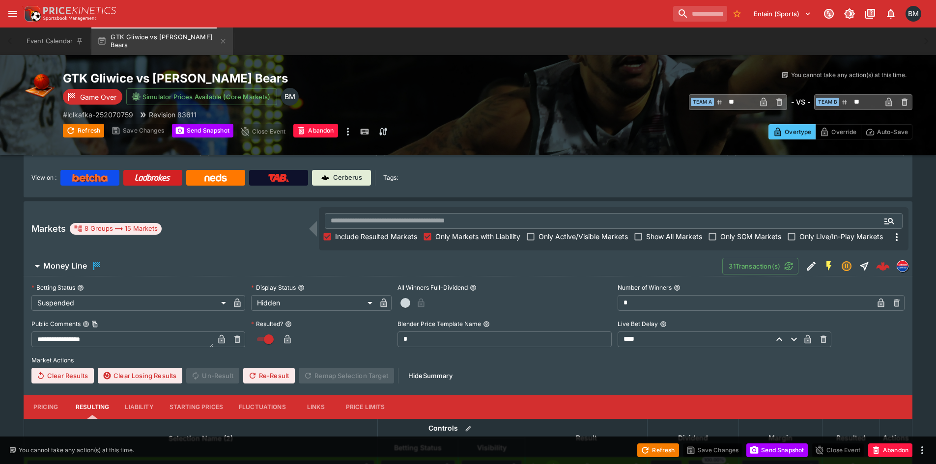
scroll to position [49, 0]
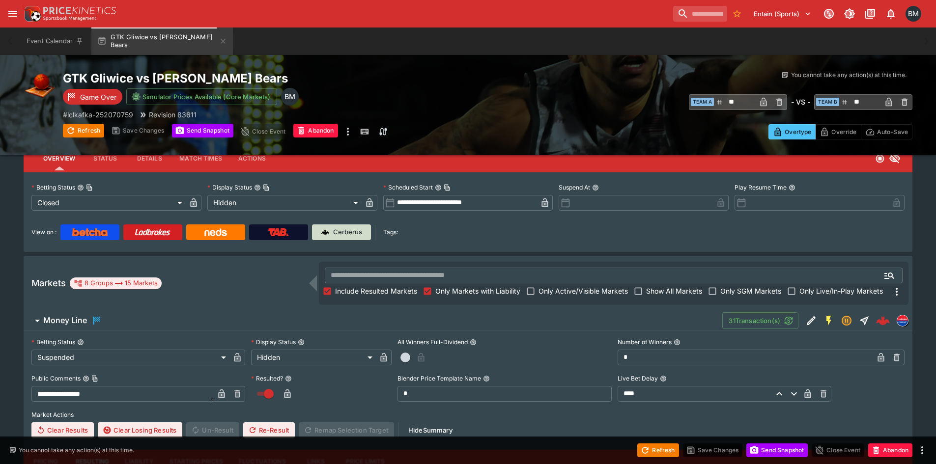
click at [341, 233] on p "Cerberus" at bounding box center [347, 232] width 29 height 10
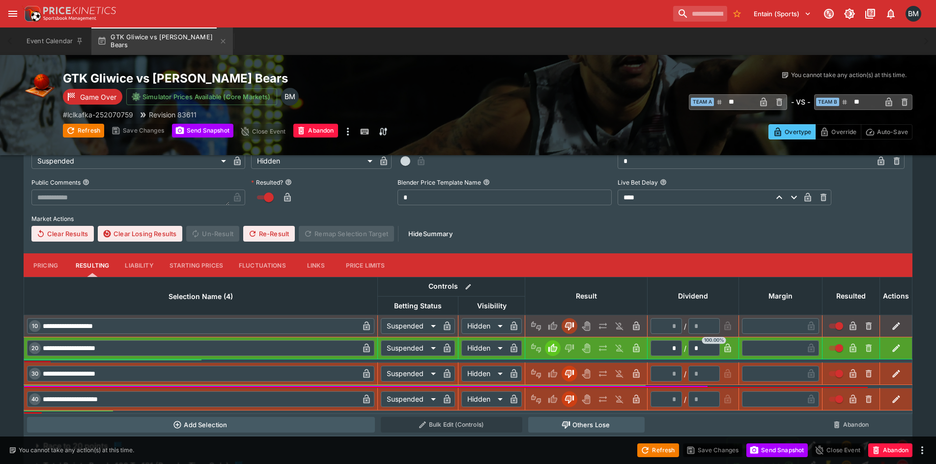
scroll to position [595, 0]
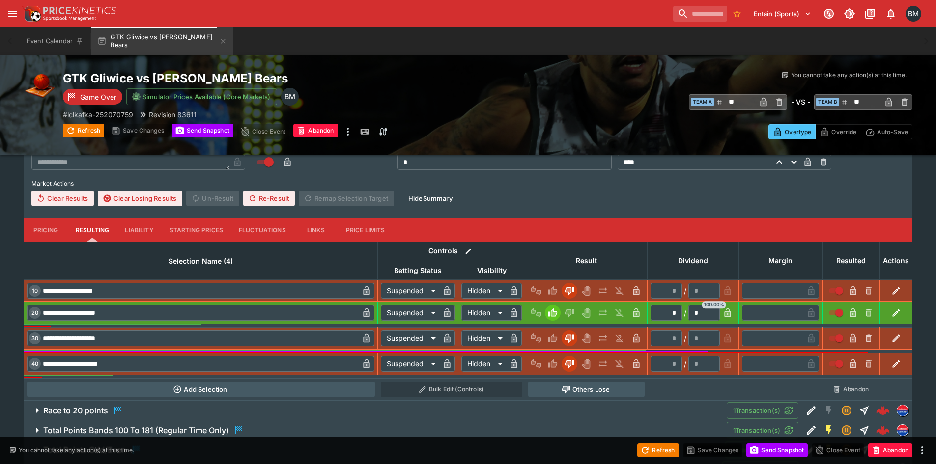
click at [51, 230] on button "Pricing" at bounding box center [46, 230] width 44 height 24
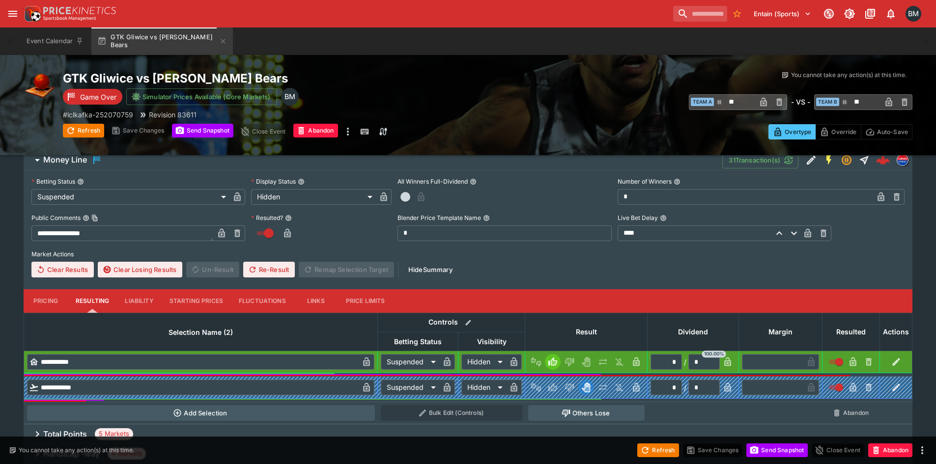
scroll to position [300, 0]
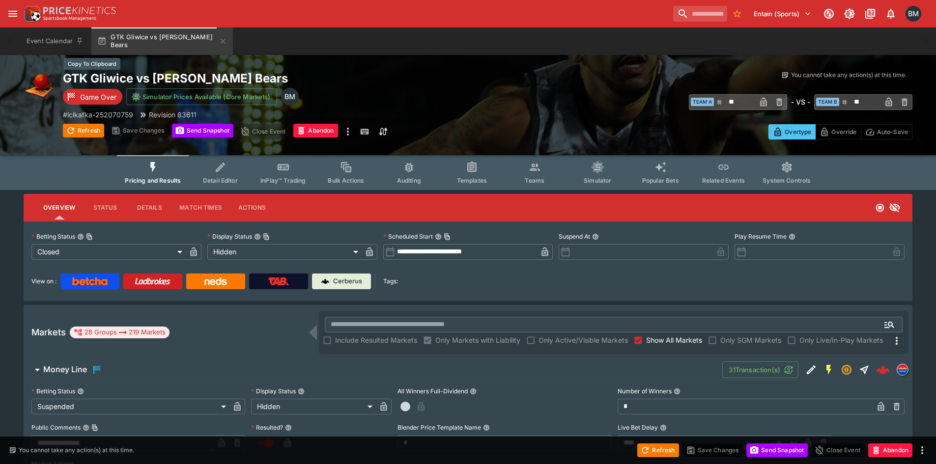
click at [200, 78] on h2 "GTK Gliwice vs [PERSON_NAME] Bears" at bounding box center [275, 78] width 425 height 15
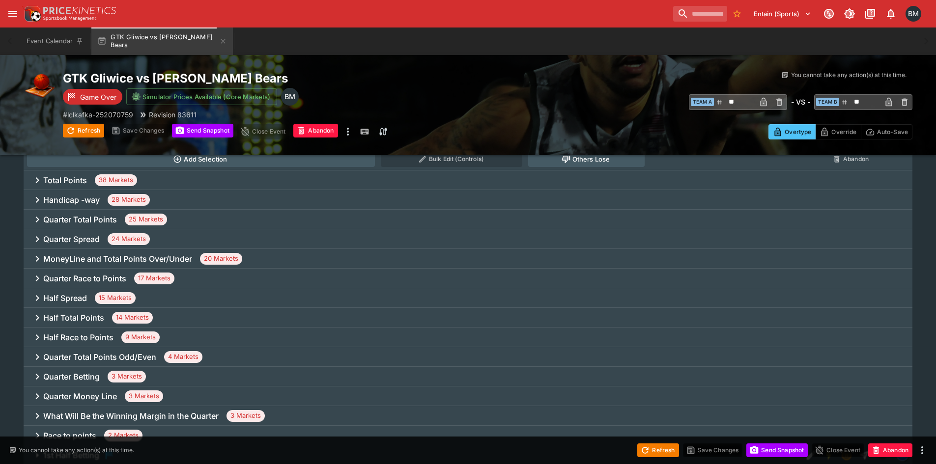
scroll to position [393, 0]
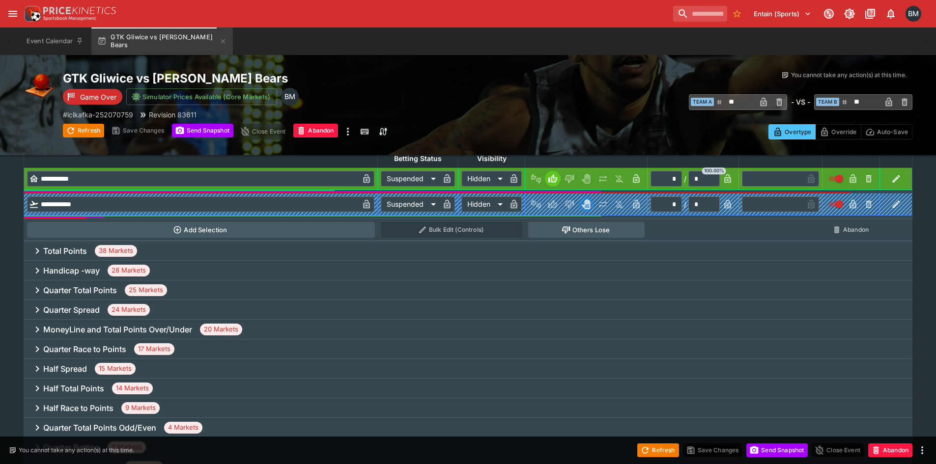
click at [270, 330] on div "MoneyLine and Total Points Over/Under 20 Markets" at bounding box center [468, 330] width 889 height 20
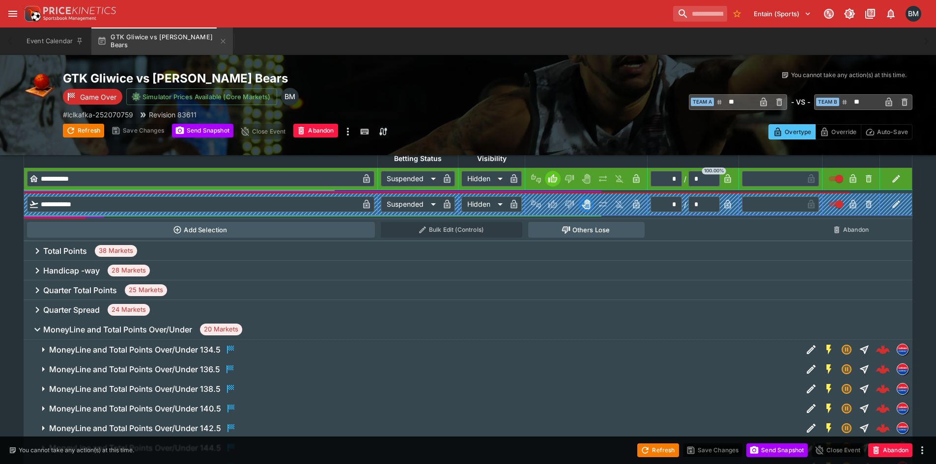
click at [266, 352] on span "MoneyLine and Total Points Over/Under 134.5" at bounding box center [421, 350] width 745 height 12
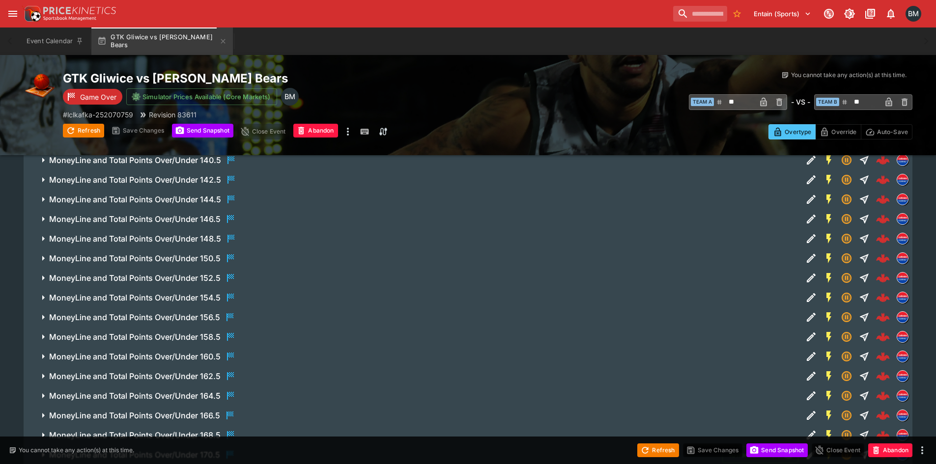
click at [296, 303] on span "MoneyLine and Total Points Over/Under 154.5" at bounding box center [421, 298] width 745 height 12
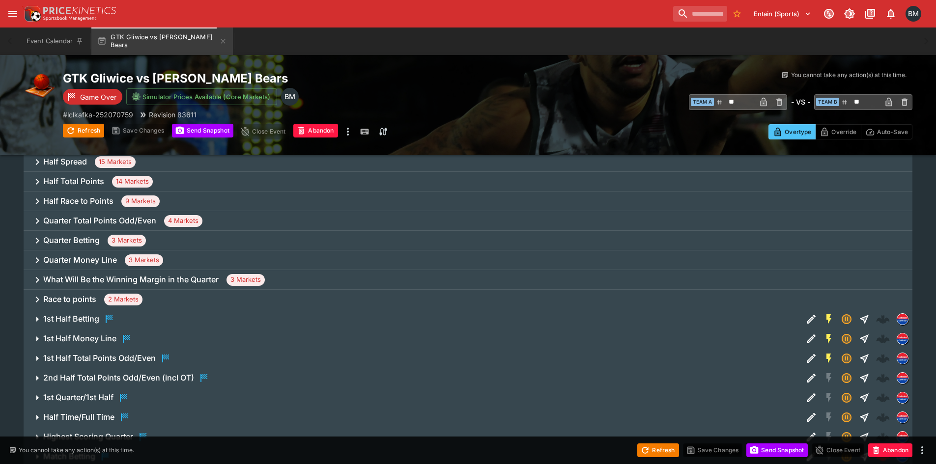
scroll to position [1712, 0]
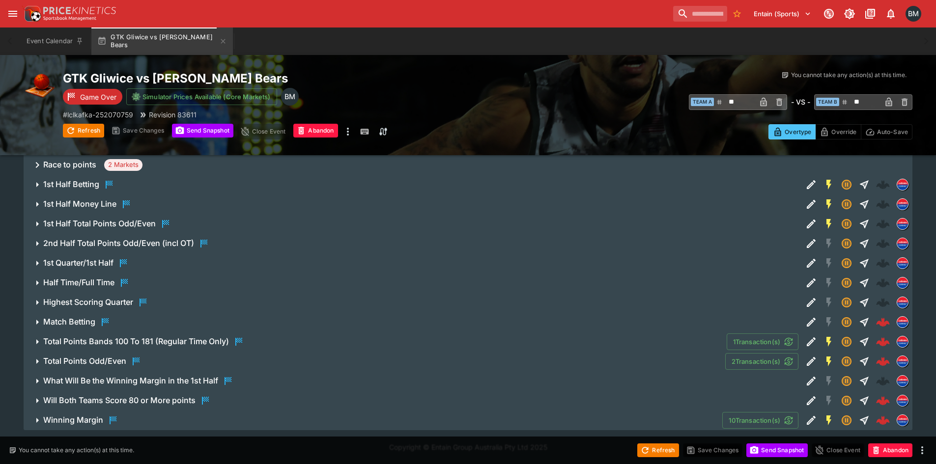
click at [163, 416] on span "Winning Margin" at bounding box center [378, 421] width 671 height 12
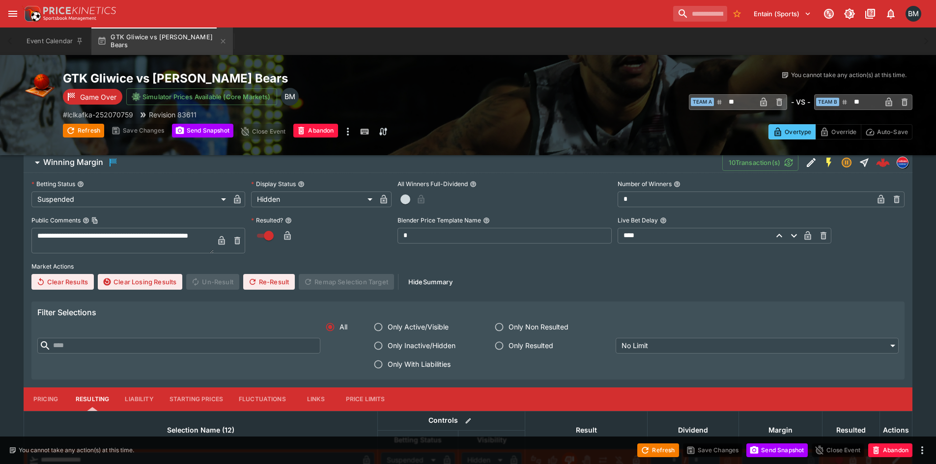
scroll to position [1955, 0]
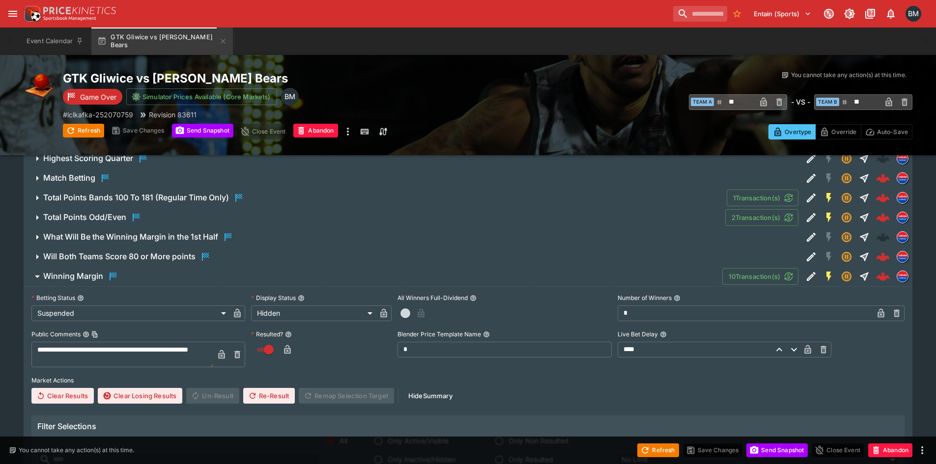
click at [133, 274] on span "Winning Margin" at bounding box center [378, 277] width 671 height 12
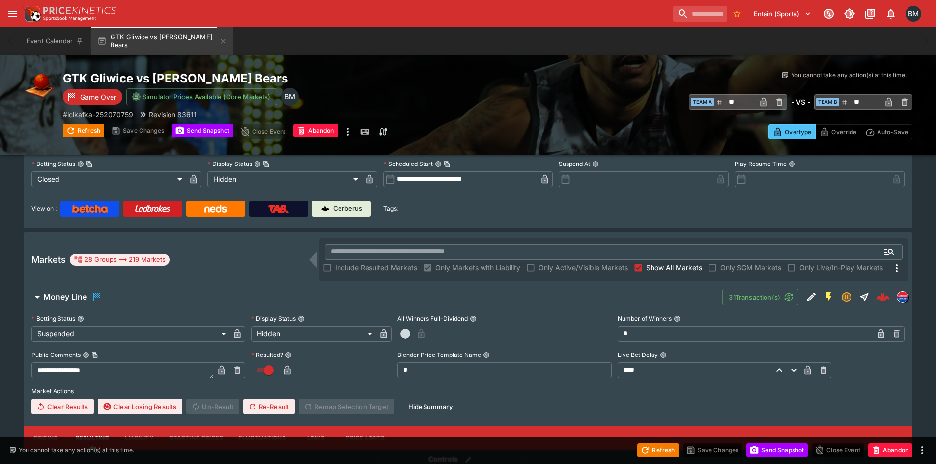
scroll to position [0, 0]
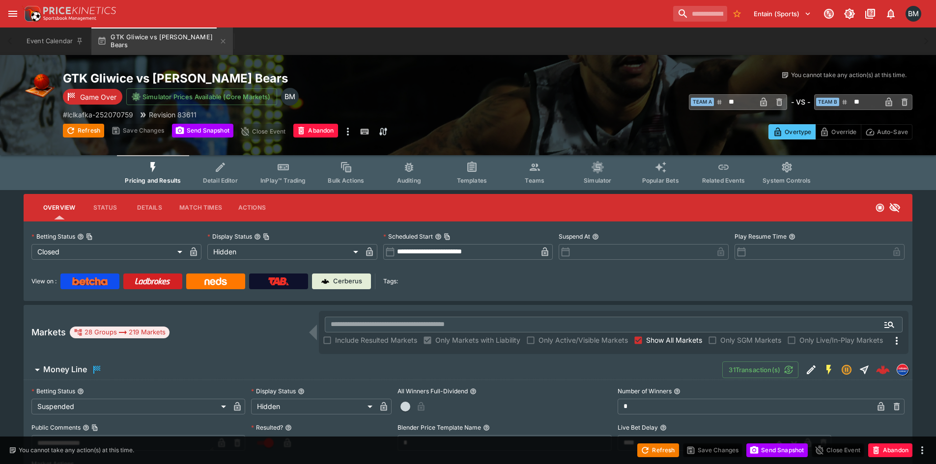
click at [312, 280] on div "View on : Cerberus Tags:" at bounding box center [467, 282] width 873 height 16
click at [351, 272] on div "View on : Cerberus Tags:" at bounding box center [467, 278] width 873 height 24
click at [351, 277] on p "Cerberus" at bounding box center [347, 282] width 29 height 10
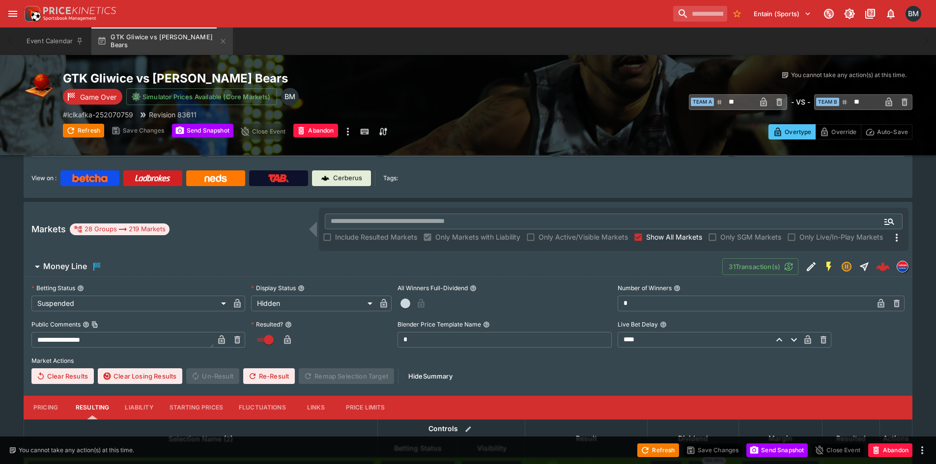
scroll to position [197, 0]
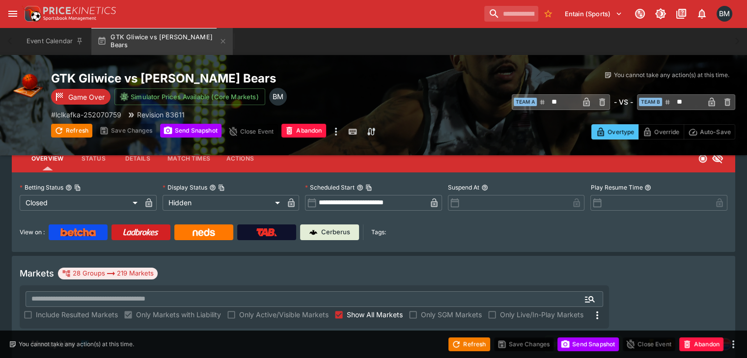
click at [403, 310] on span "Show All Markets" at bounding box center [375, 315] width 56 height 10
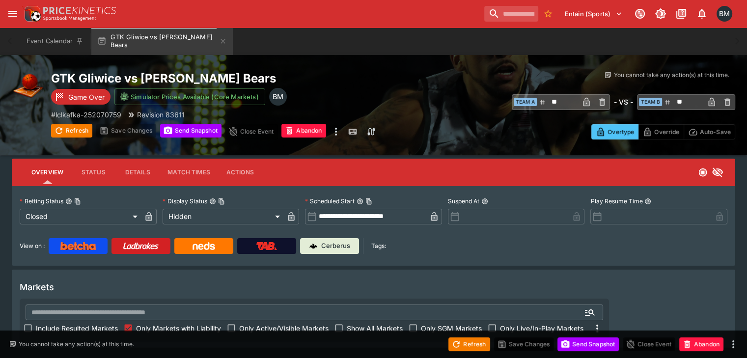
click at [118, 323] on span "Include Resulted Markets" at bounding box center [77, 328] width 82 height 10
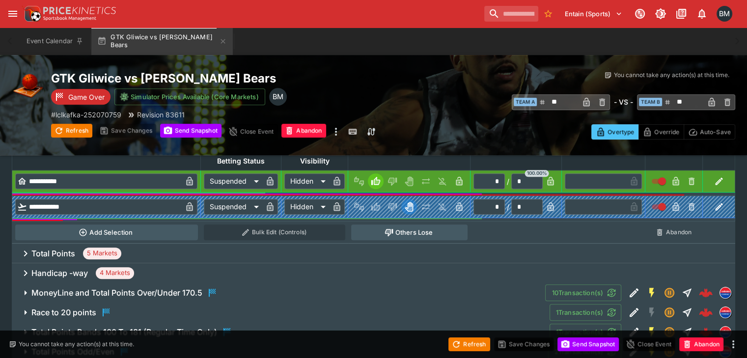
scroll to position [428, 0]
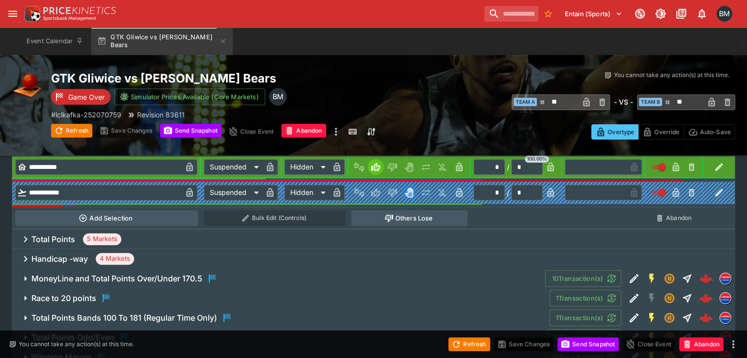
click at [182, 229] on div "Total Points 5 Markets" at bounding box center [374, 239] width 724 height 20
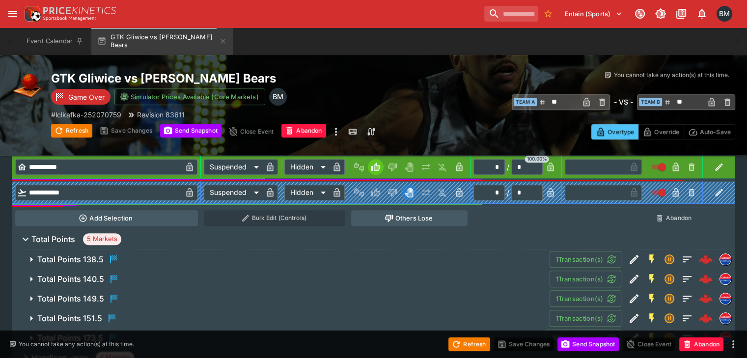
click at [182, 233] on span "Total Points 5 Markets" at bounding box center [379, 239] width 696 height 12
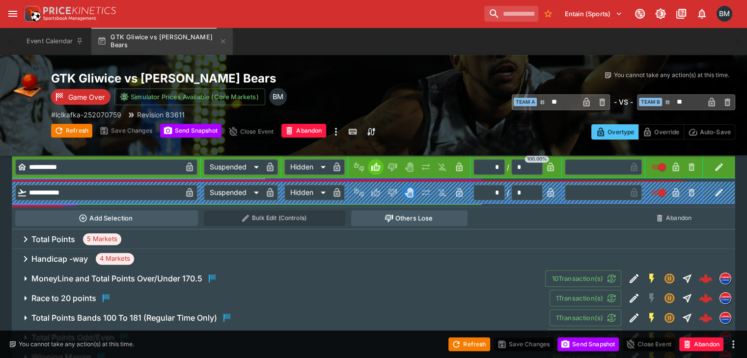
click at [179, 229] on div "Total Points 5 Markets" at bounding box center [374, 239] width 724 height 20
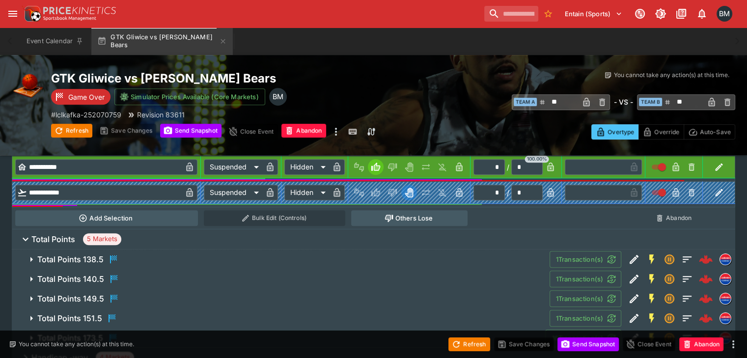
click at [179, 233] on span "Total Points 5 Markets" at bounding box center [379, 239] width 696 height 12
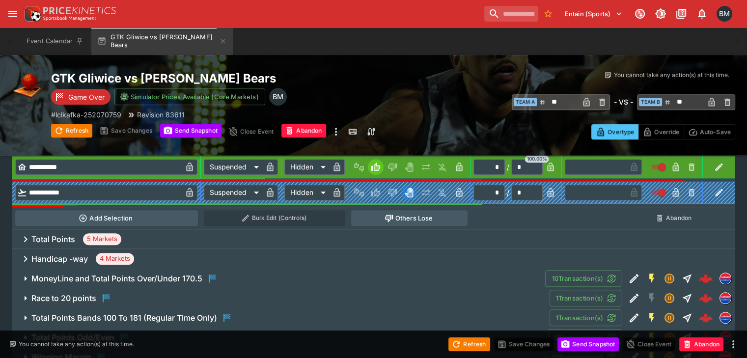
click at [181, 249] on div "Handicap -way 4 Markets" at bounding box center [374, 259] width 724 height 20
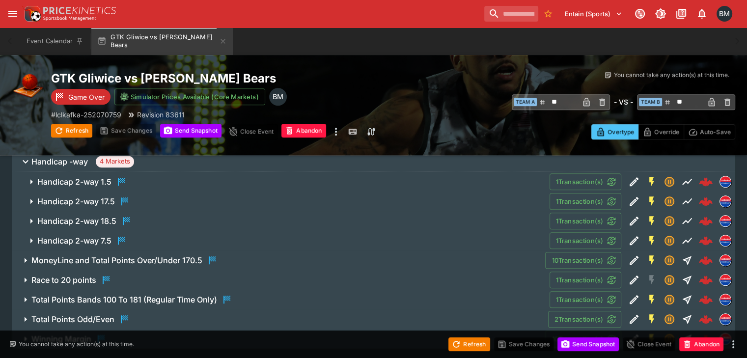
click at [183, 255] on h6 "MoneyLine and Total Points Over/Under 170.5" at bounding box center [116, 260] width 171 height 10
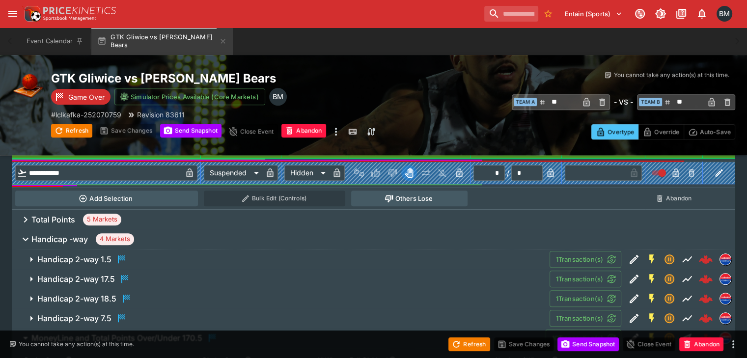
scroll to position [434, 0]
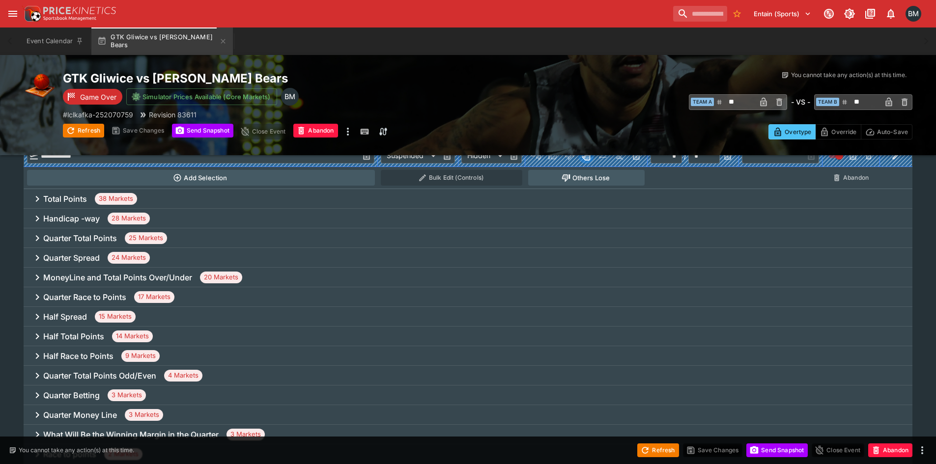
scroll to position [442, 0]
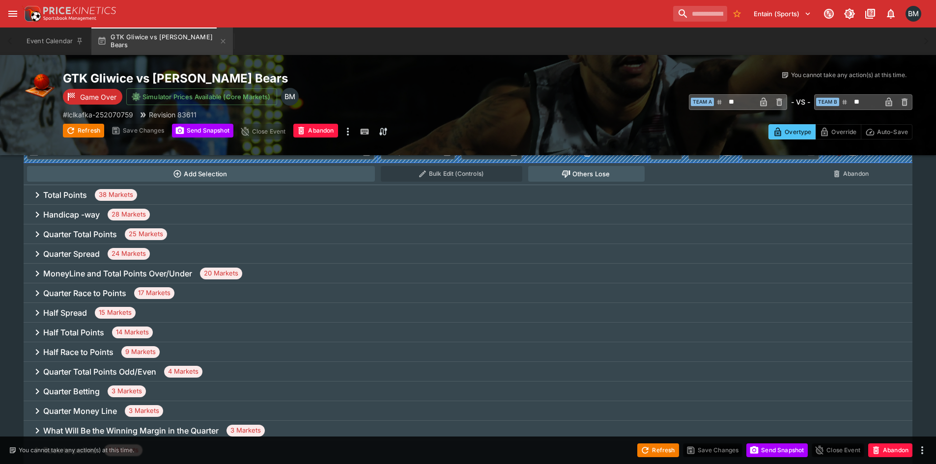
click at [233, 217] on div "Handicap -way 28 Markets" at bounding box center [468, 215] width 889 height 20
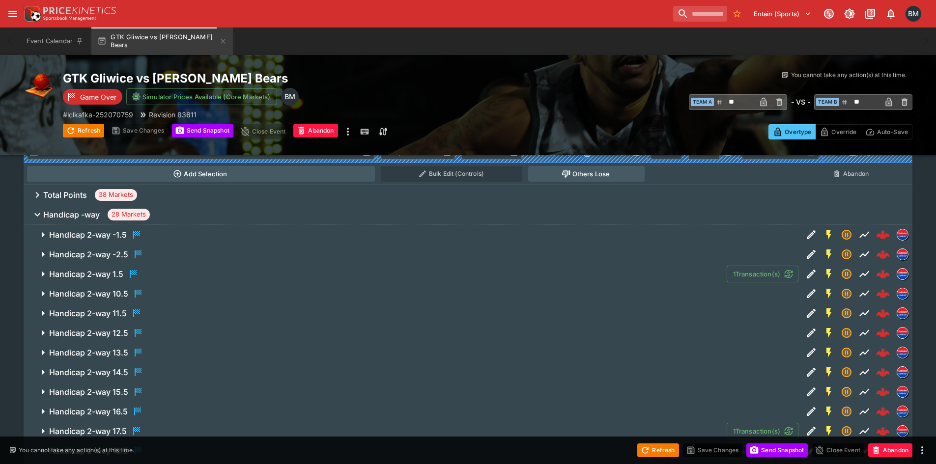
click at [233, 217] on span "Handicap -way 28 Markets" at bounding box center [473, 215] width 861 height 12
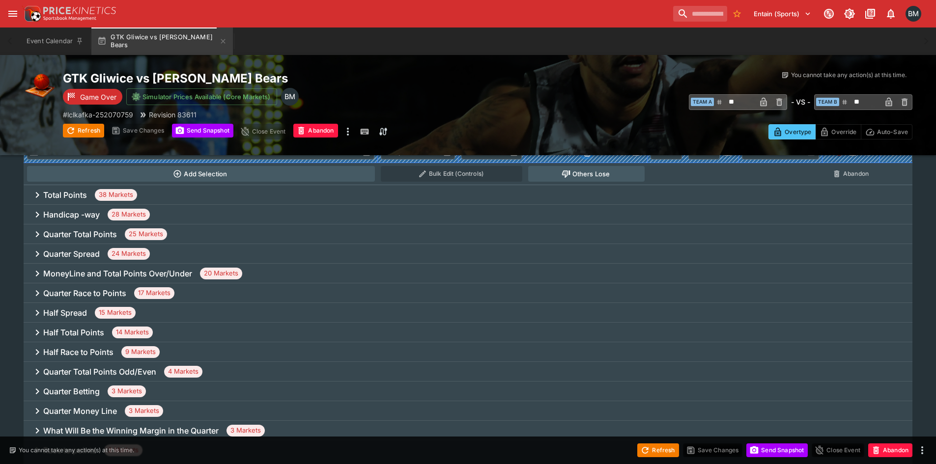
click at [226, 223] on div "Handicap -way 28 Markets" at bounding box center [468, 215] width 889 height 20
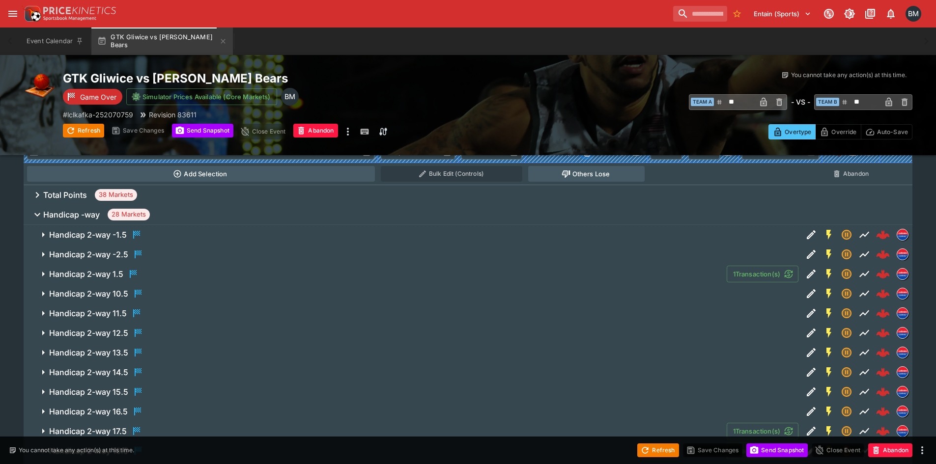
click at [224, 235] on span "Handicap 2-way -1.5" at bounding box center [421, 235] width 745 height 12
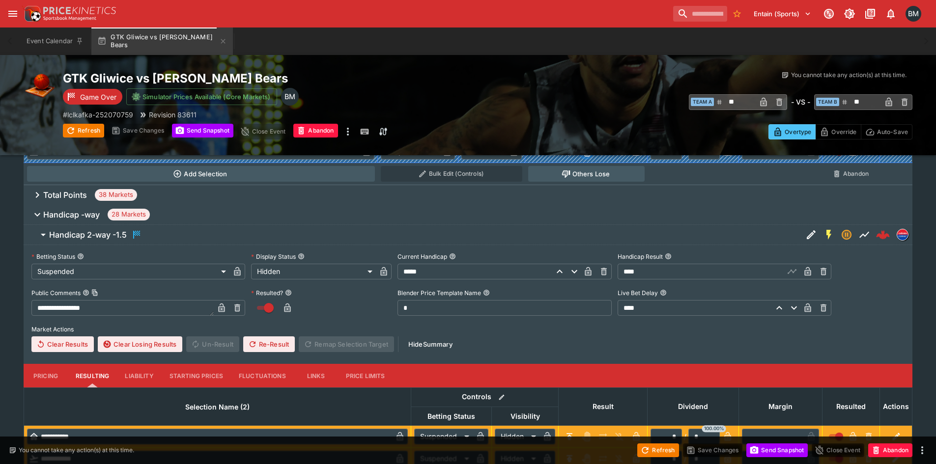
click at [224, 235] on span "Handicap 2-way -1.5" at bounding box center [421, 235] width 745 height 12
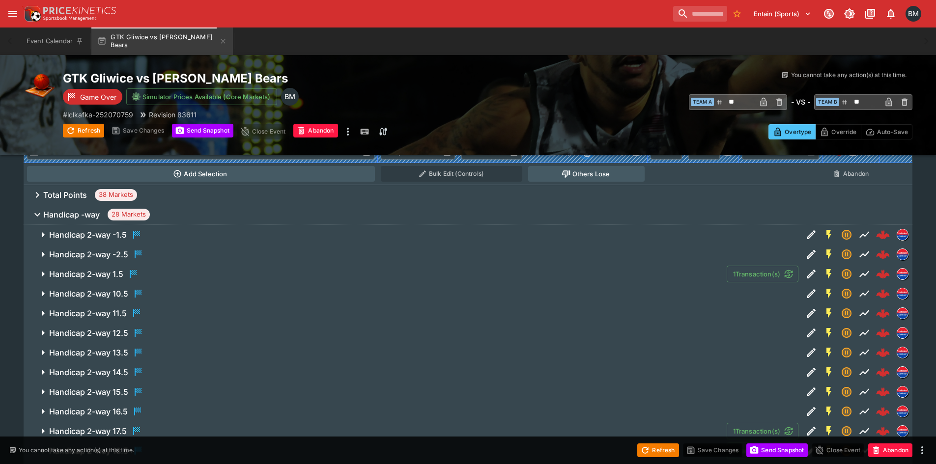
click at [237, 211] on span "Handicap -way 28 Markets" at bounding box center [473, 215] width 861 height 12
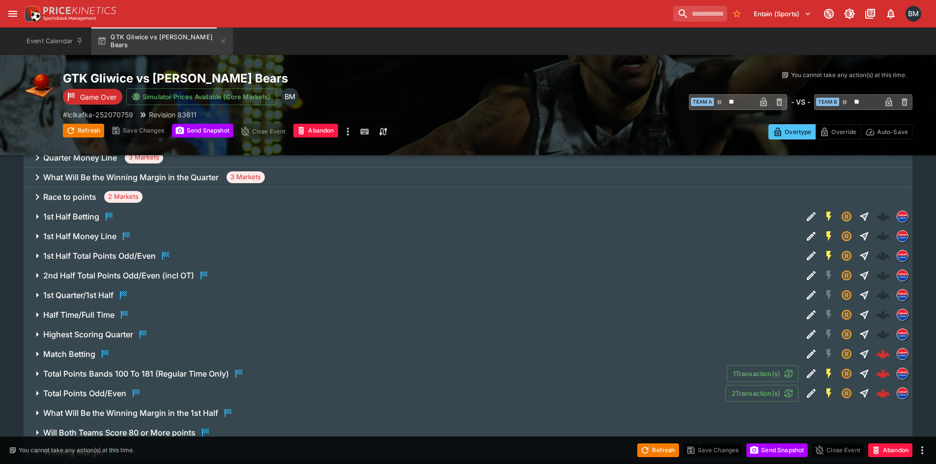
scroll to position [728, 0]
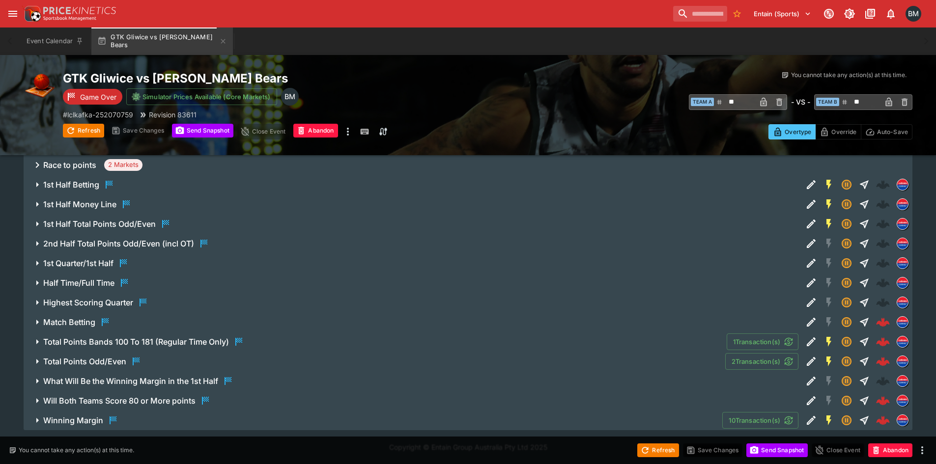
click at [121, 322] on span "Match Betting" at bounding box center [418, 322] width 751 height 12
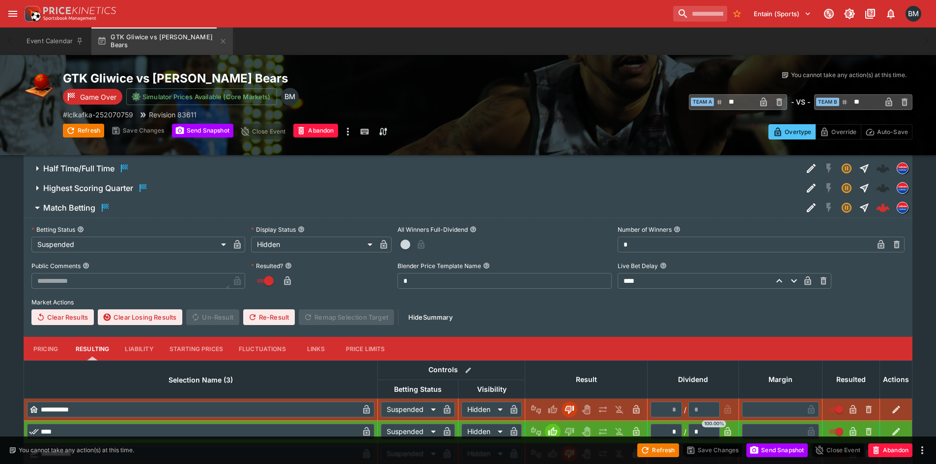
scroll to position [997, 0]
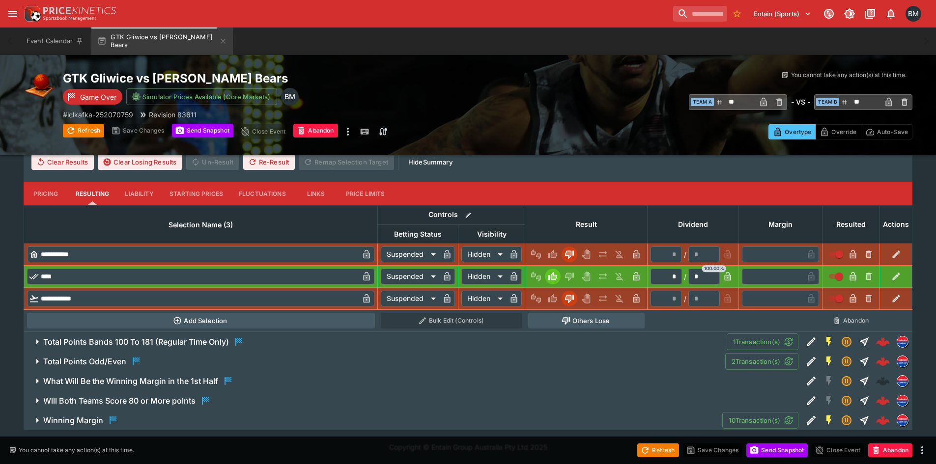
click at [150, 359] on span "Total Points Odd/Even" at bounding box center [380, 362] width 674 height 12
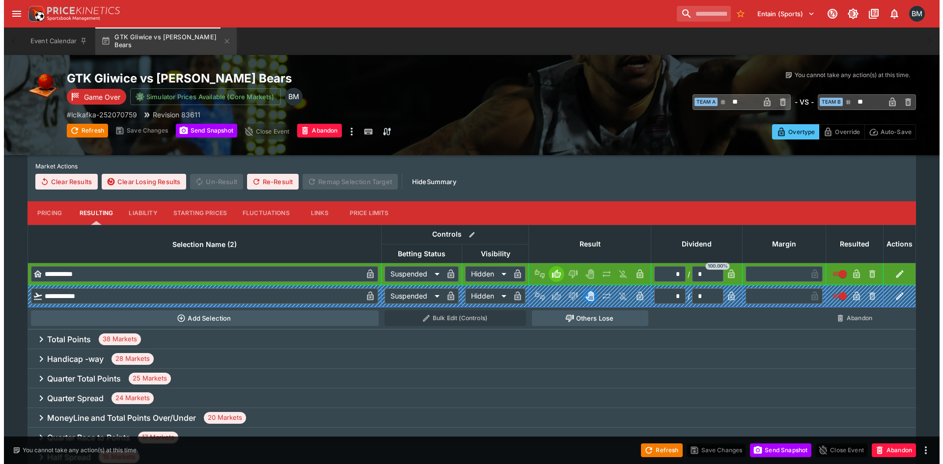
scroll to position [295, 0]
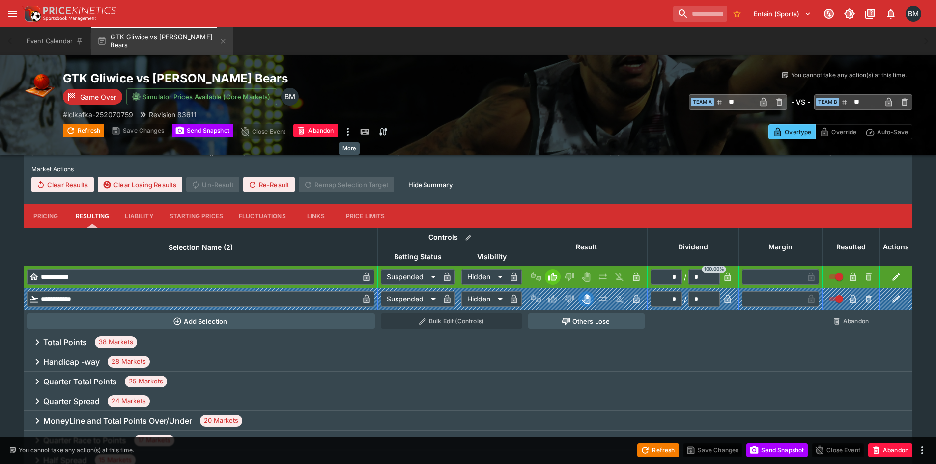
click at [353, 134] on icon "more" at bounding box center [348, 132] width 12 height 12
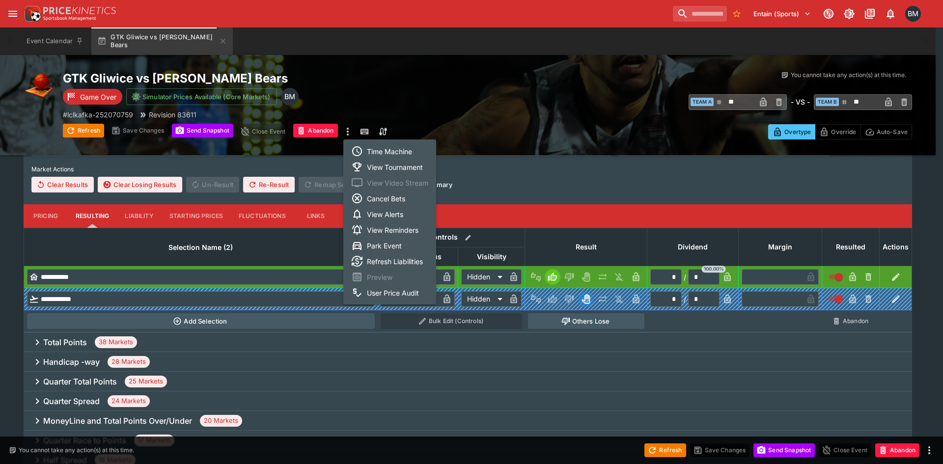
click at [385, 147] on li "Time Machine" at bounding box center [389, 151] width 93 height 16
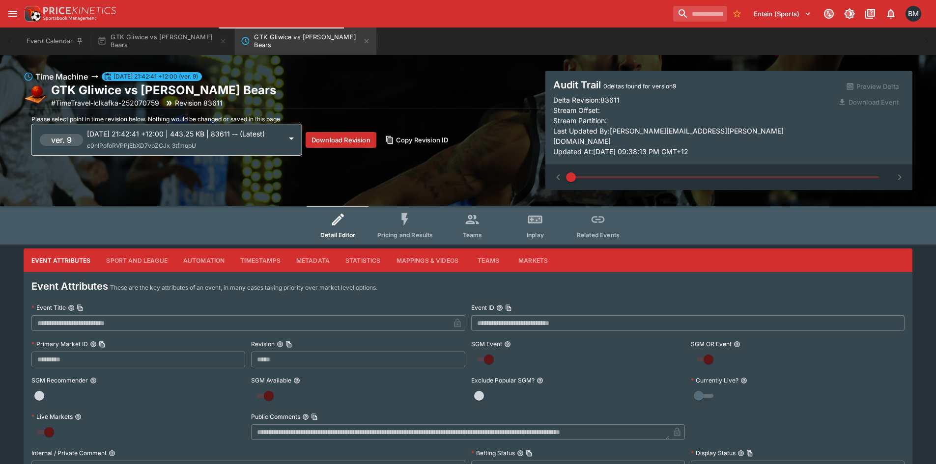
click at [197, 140] on div "[DATE] 21:42:41 +12:00 | 443.25 KB | 83611 -- (Latest) c0nlPofoRVPPjEbXD7vpZCJx…" at bounding box center [184, 140] width 195 height 22
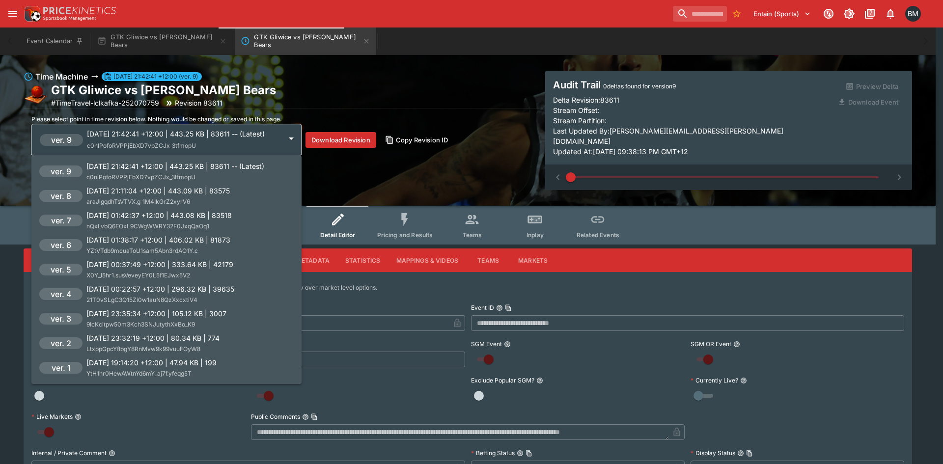
click at [201, 223] on span "nQxLvbQ6EOxL9CWgWWRY32F0JxqQaOq1" at bounding box center [147, 226] width 123 height 7
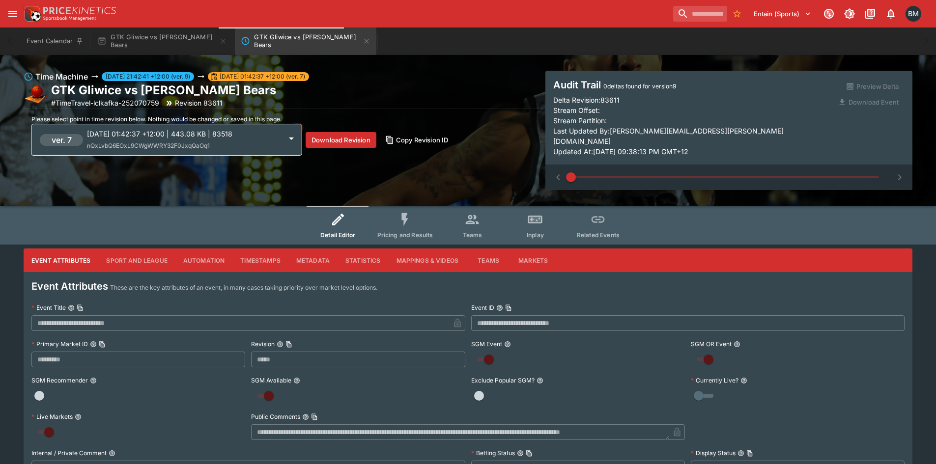
type input "*****"
type input "**********"
type input "*********"
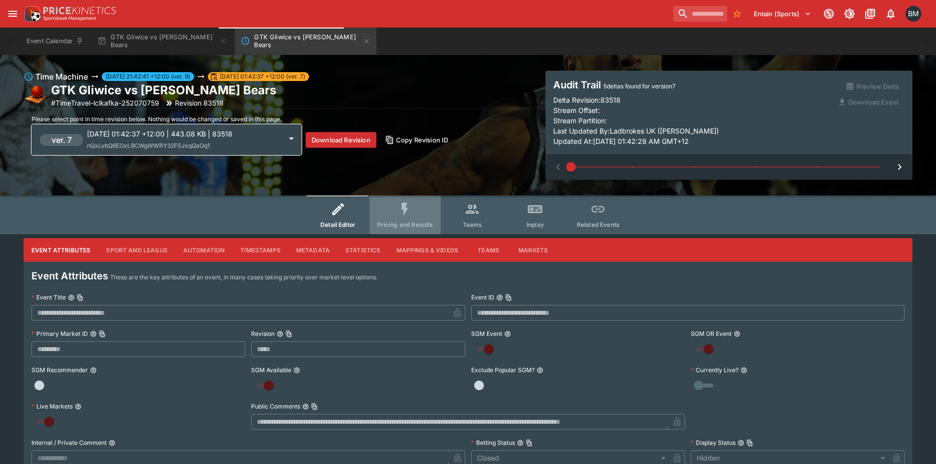
click at [411, 199] on button "Pricing and Results" at bounding box center [405, 215] width 72 height 39
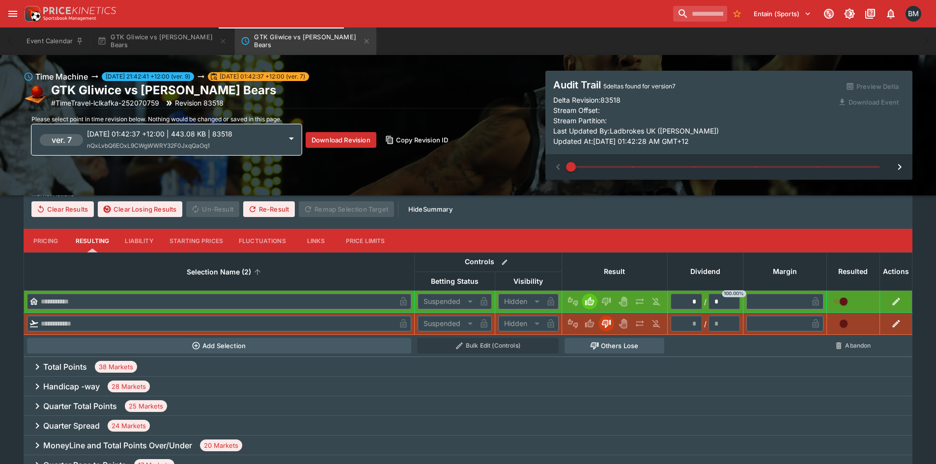
scroll to position [344, 0]
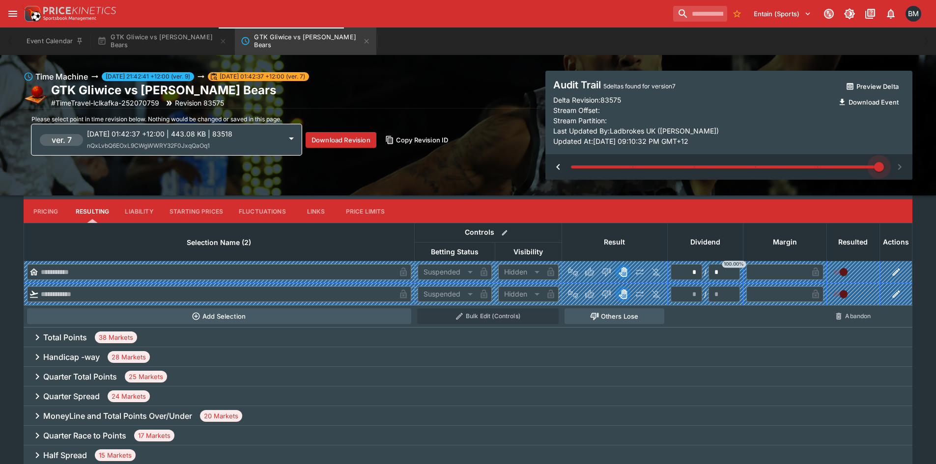
drag, startPoint x: 584, startPoint y: 165, endPoint x: 943, endPoint y: 155, distance: 358.8
click at [936, 155] on html "**********" at bounding box center [468, 274] width 936 height 1236
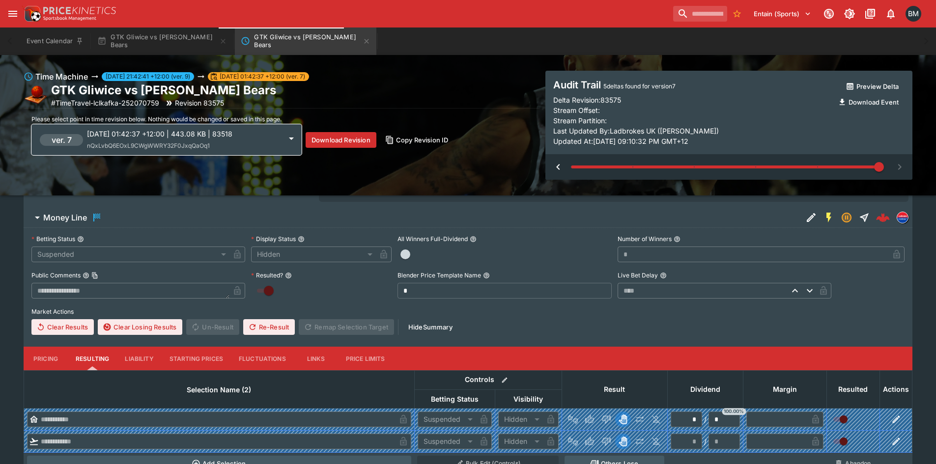
scroll to position [246, 0]
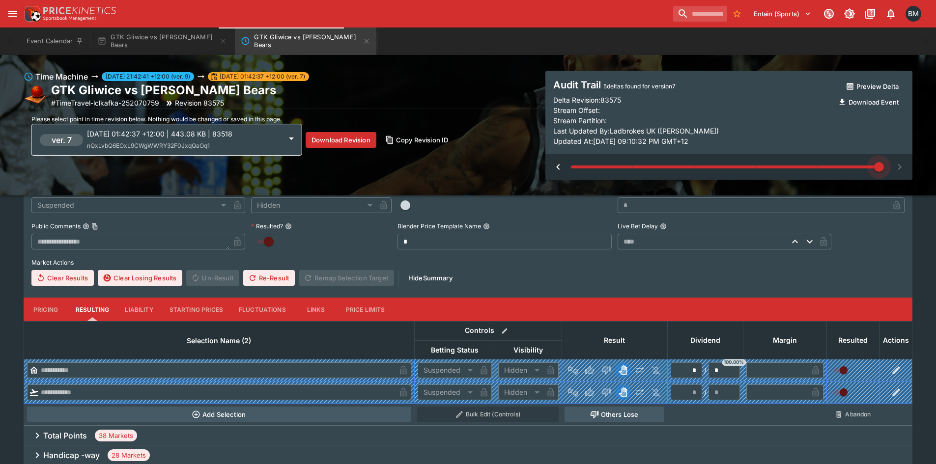
type input "*"
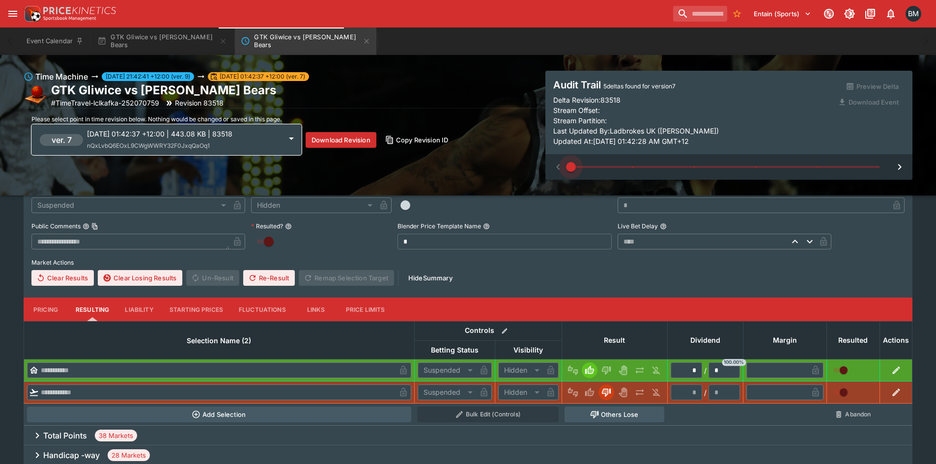
drag, startPoint x: 881, startPoint y: 166, endPoint x: 446, endPoint y: 192, distance: 436.1
click at [446, 192] on div "Time Machine [DATE] 21:42:41 +12:00 (ver. 9) [DATE] 01:42:37 +12:00 (ver. 7) GT…" at bounding box center [468, 125] width 936 height 141
click at [336, 37] on button "GTK Gliwice vs [PERSON_NAME] Bears" at bounding box center [306, 42] width 142 height 28
click at [363, 41] on icon "GTK Gliwice vs Bakken Bears" at bounding box center [367, 41] width 8 height 8
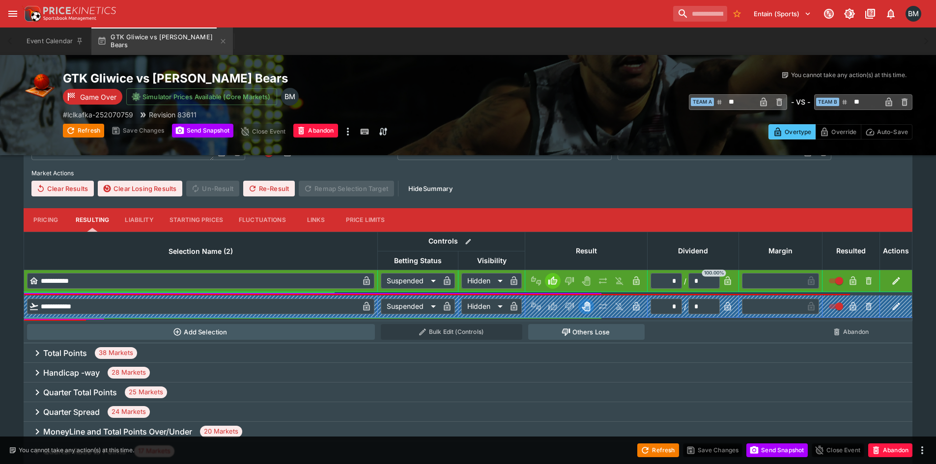
scroll to position [295, 0]
